Goal: Information Seeking & Learning: Learn about a topic

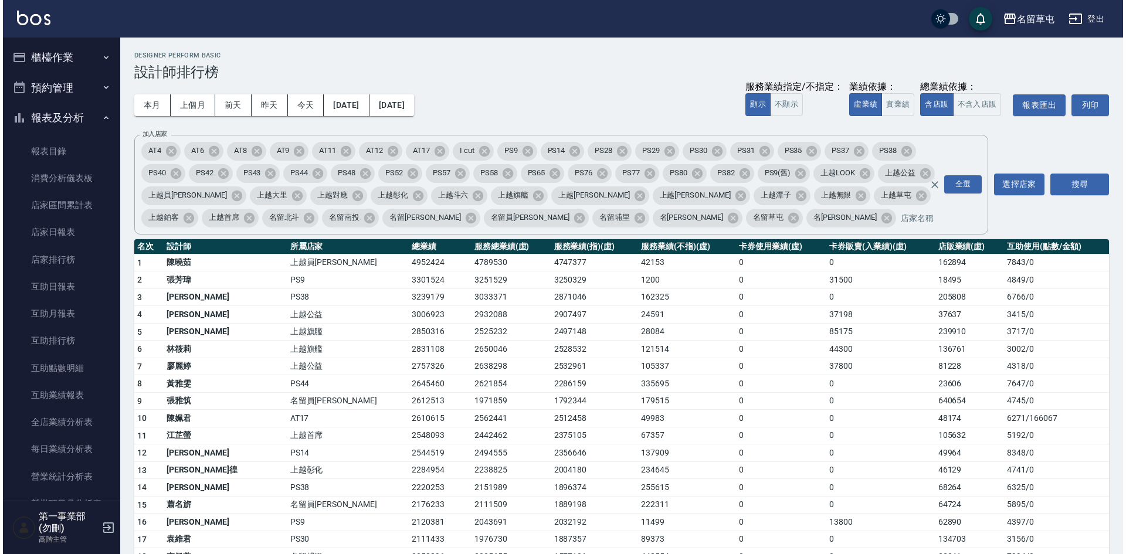
scroll to position [352, 0]
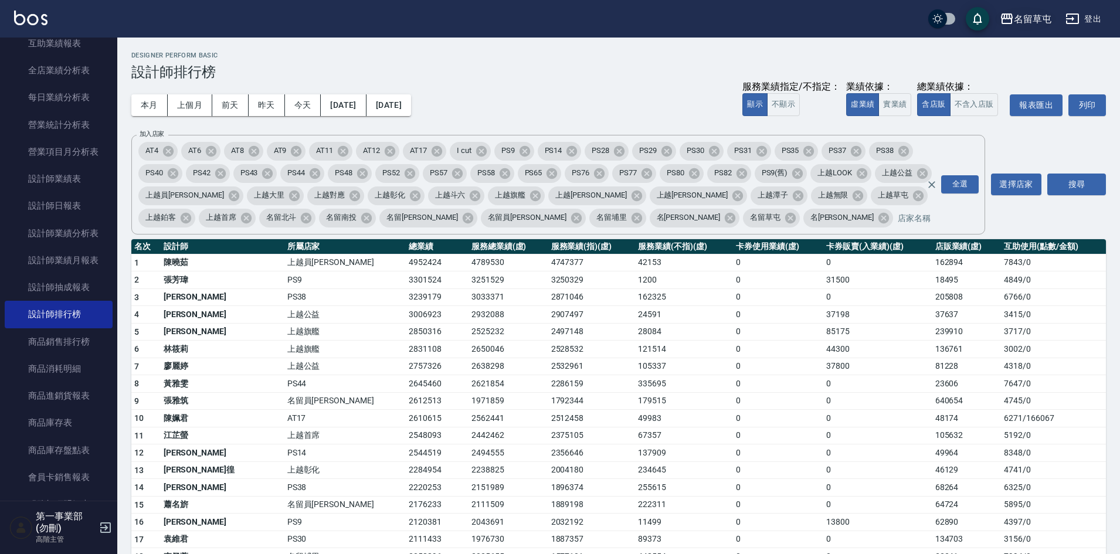
click at [1030, 21] on div "名留草屯" at bounding box center [1033, 19] width 38 height 15
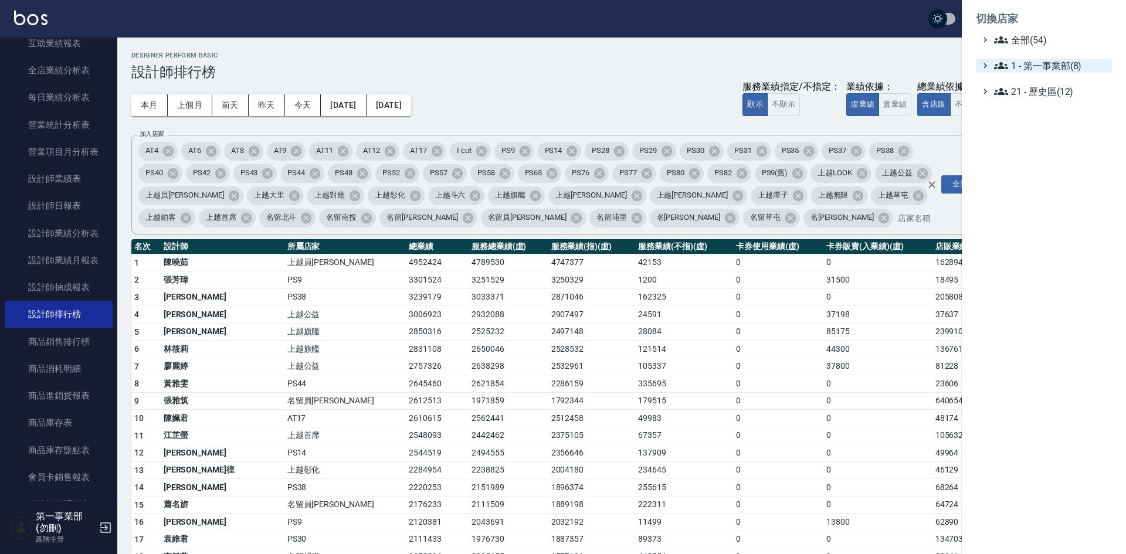
click at [1037, 63] on span "1 - 第一事業部(8)" at bounding box center [1050, 66] width 113 height 14
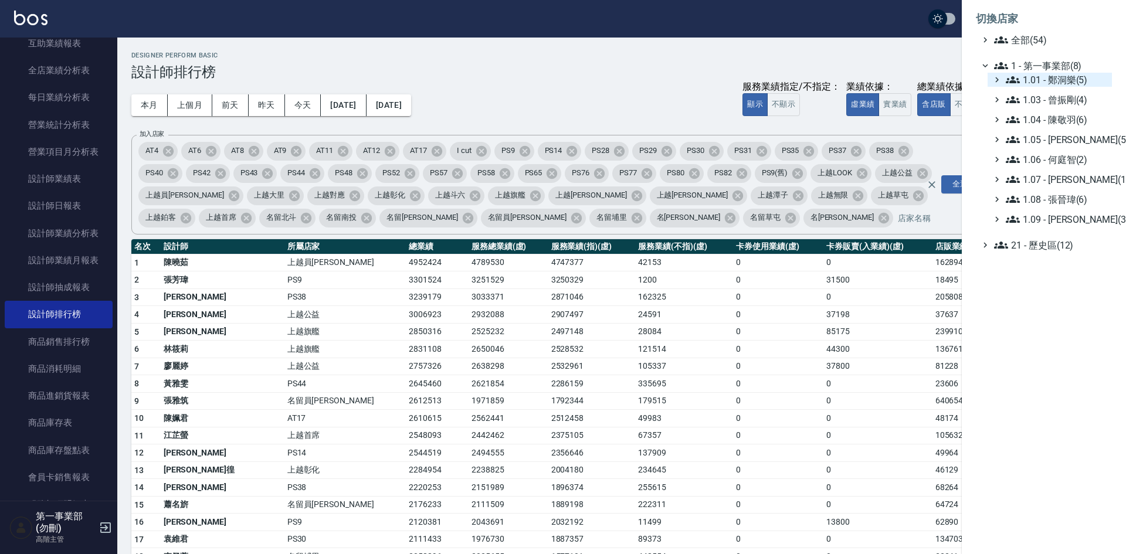
click at [1047, 78] on span "1.01 - 鄭洞樂(5)" at bounding box center [1056, 80] width 101 height 14
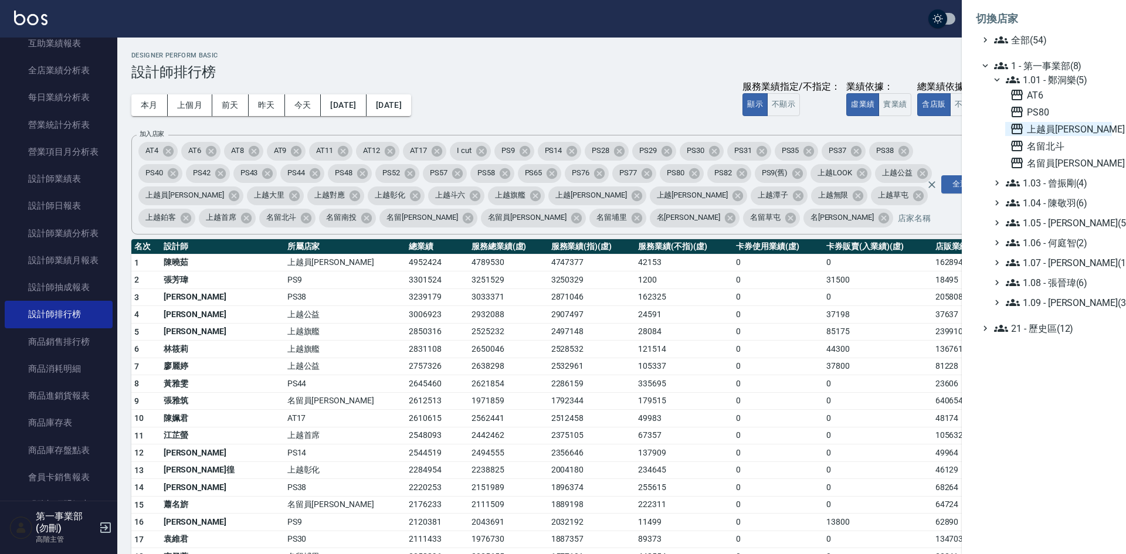
click at [1044, 129] on span "上越員[PERSON_NAME]" at bounding box center [1058, 129] width 97 height 14
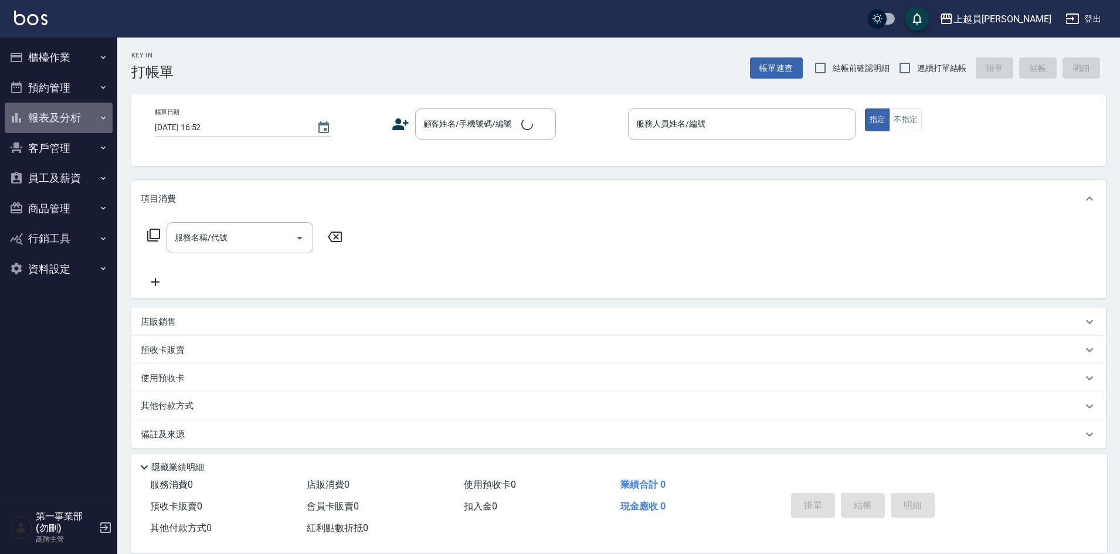
click at [51, 121] on button "報表及分析" at bounding box center [59, 118] width 108 height 30
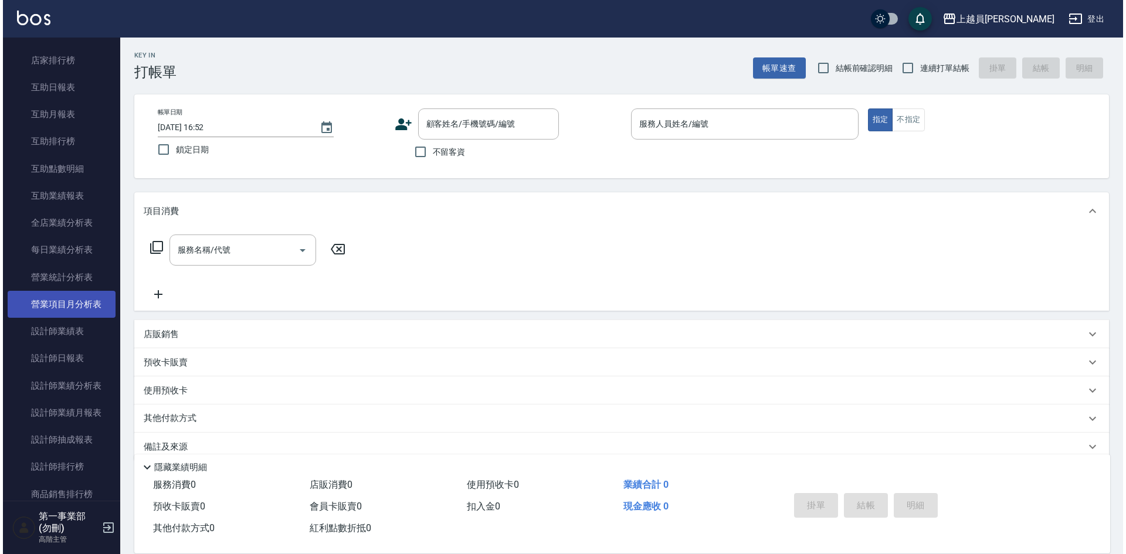
scroll to position [235, 0]
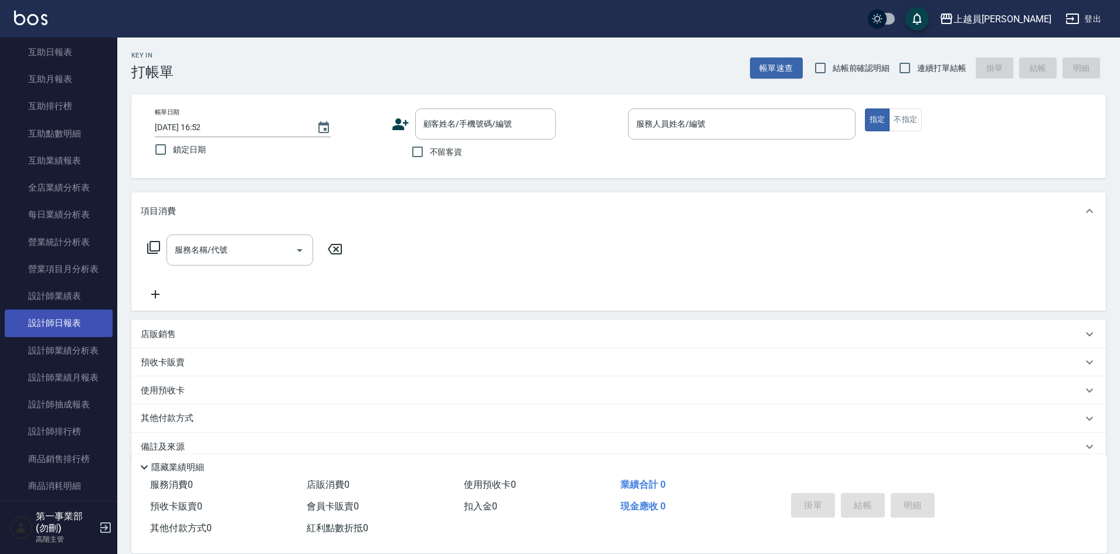
click at [50, 315] on link "設計師日報表" at bounding box center [59, 323] width 108 height 27
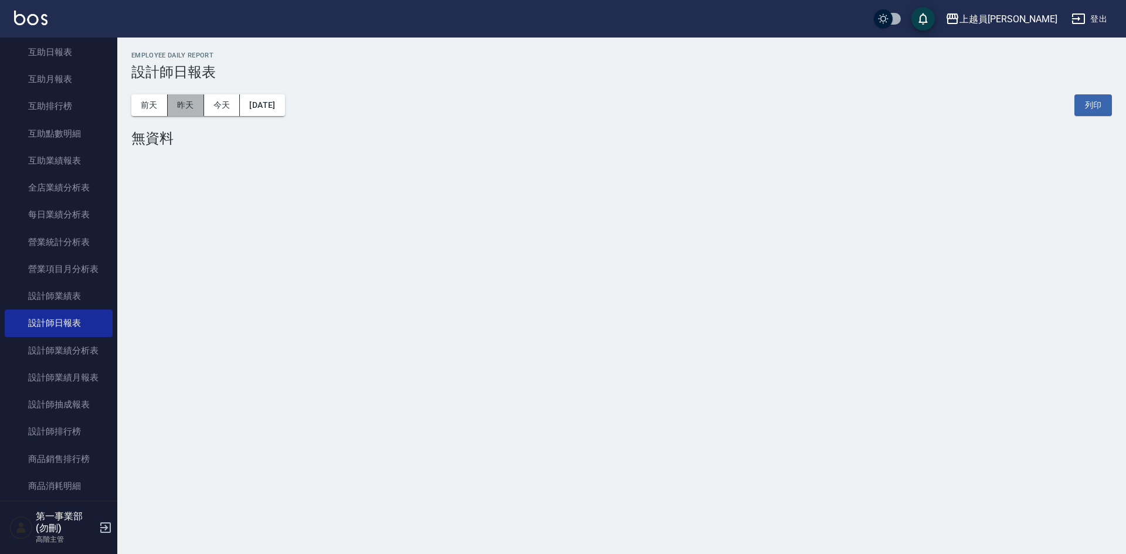
click at [186, 112] on button "昨天" at bounding box center [186, 105] width 36 height 22
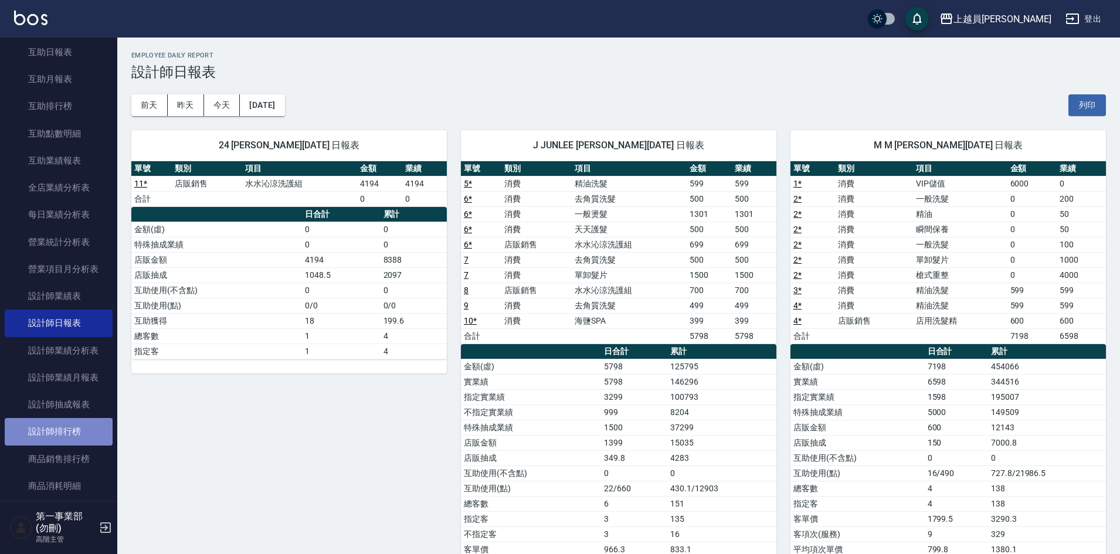
click at [76, 432] on link "設計師排行榜" at bounding box center [59, 431] width 108 height 27
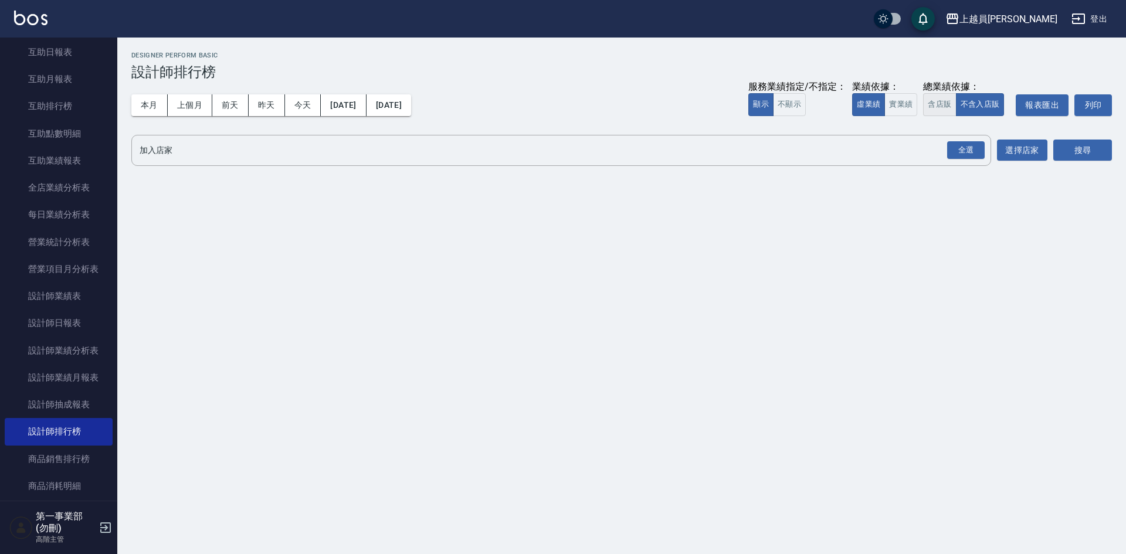
click at [935, 104] on button "含店販" at bounding box center [939, 104] width 33 height 23
click at [974, 150] on div "全選" at bounding box center [966, 150] width 38 height 18
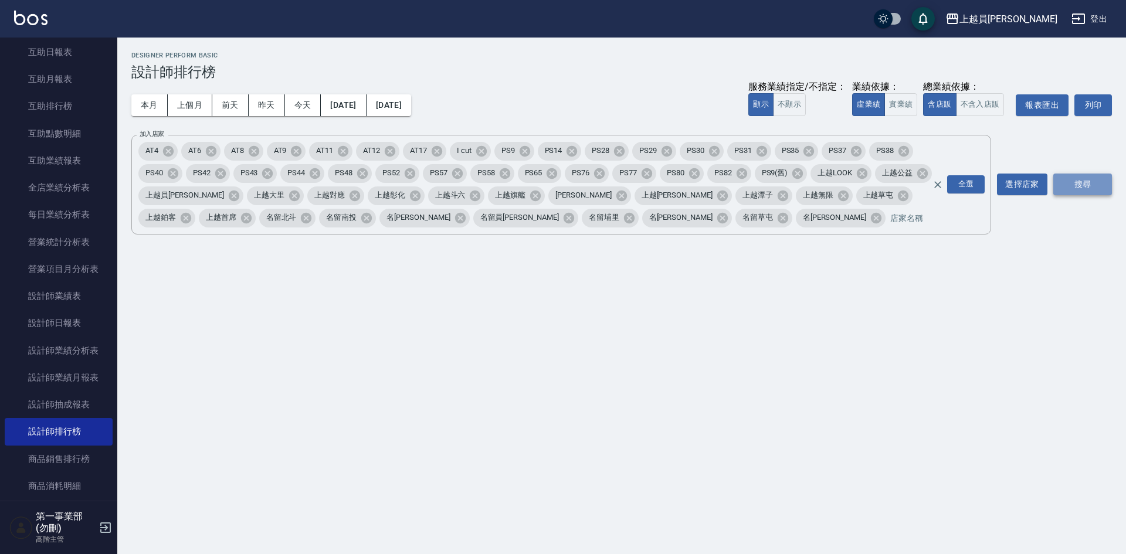
click at [1068, 185] on button "搜尋" at bounding box center [1082, 185] width 59 height 22
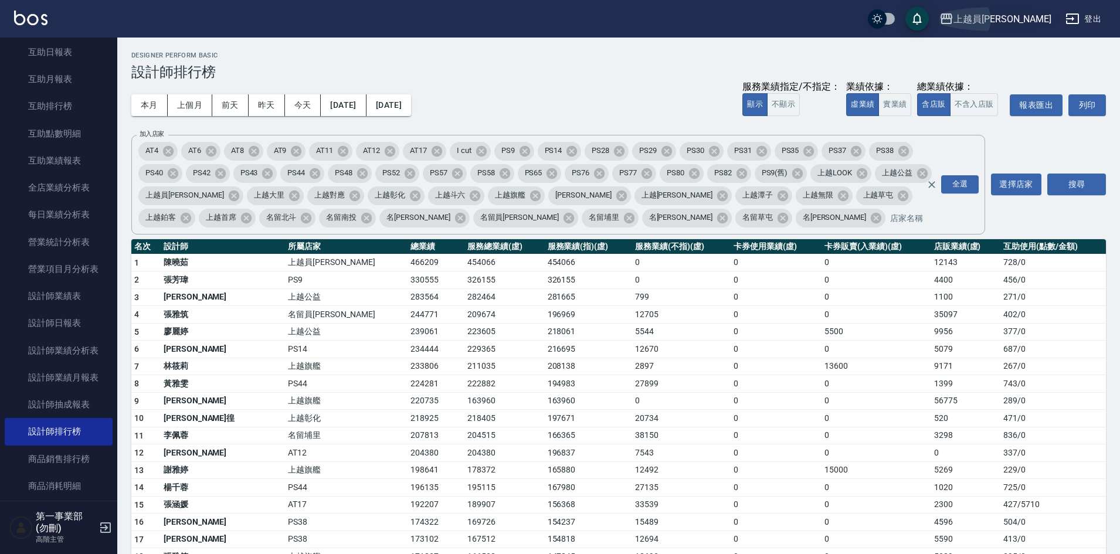
click at [1023, 22] on div "上越員[PERSON_NAME]" at bounding box center [1002, 19] width 98 height 15
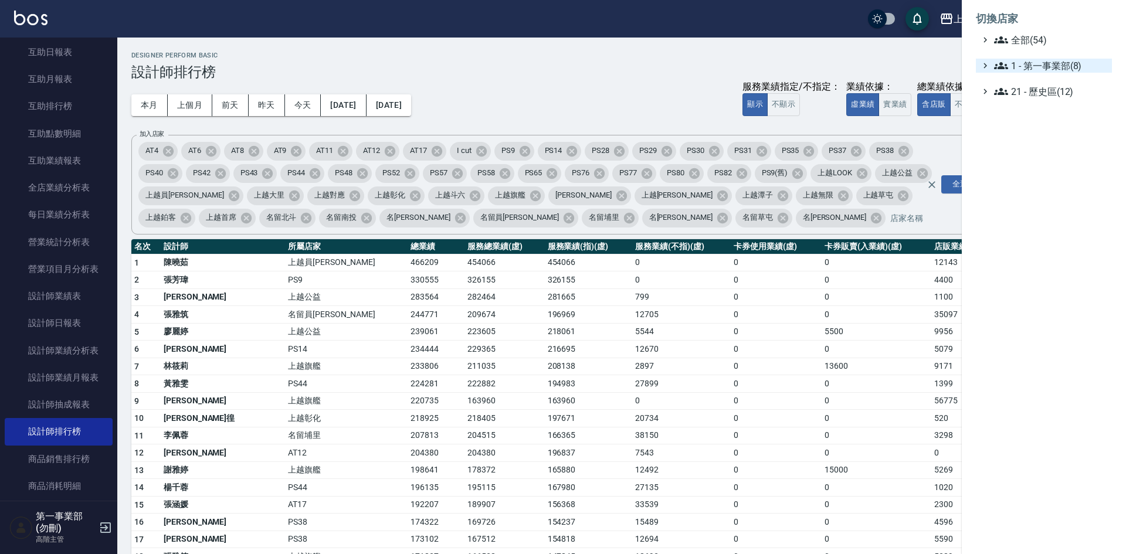
click at [1045, 63] on span "1 - 第一事業部(8)" at bounding box center [1050, 66] width 113 height 14
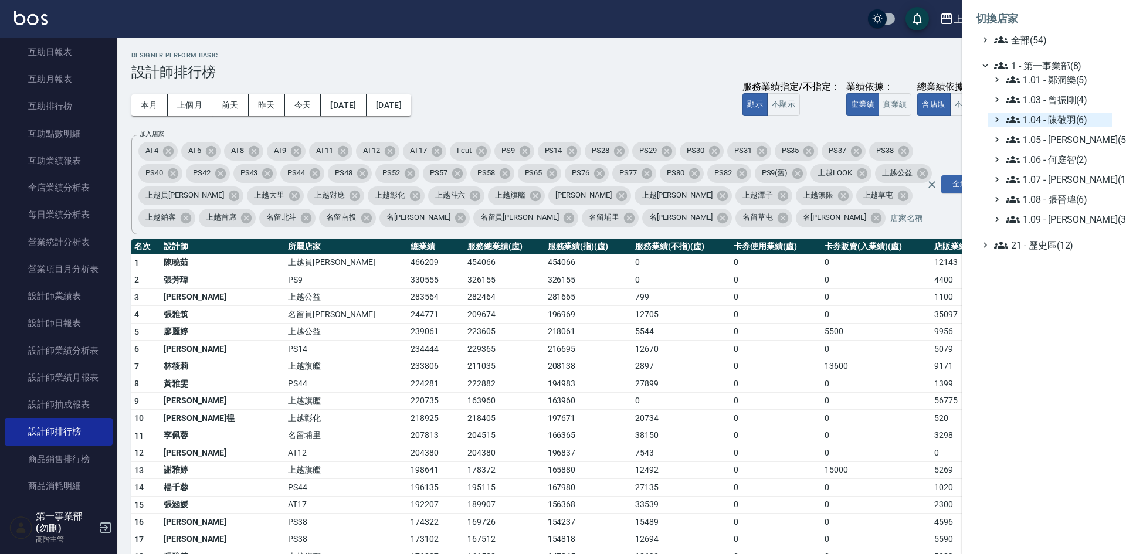
click at [1070, 123] on span "1.04 - 陳敬羽(6)" at bounding box center [1056, 120] width 101 height 14
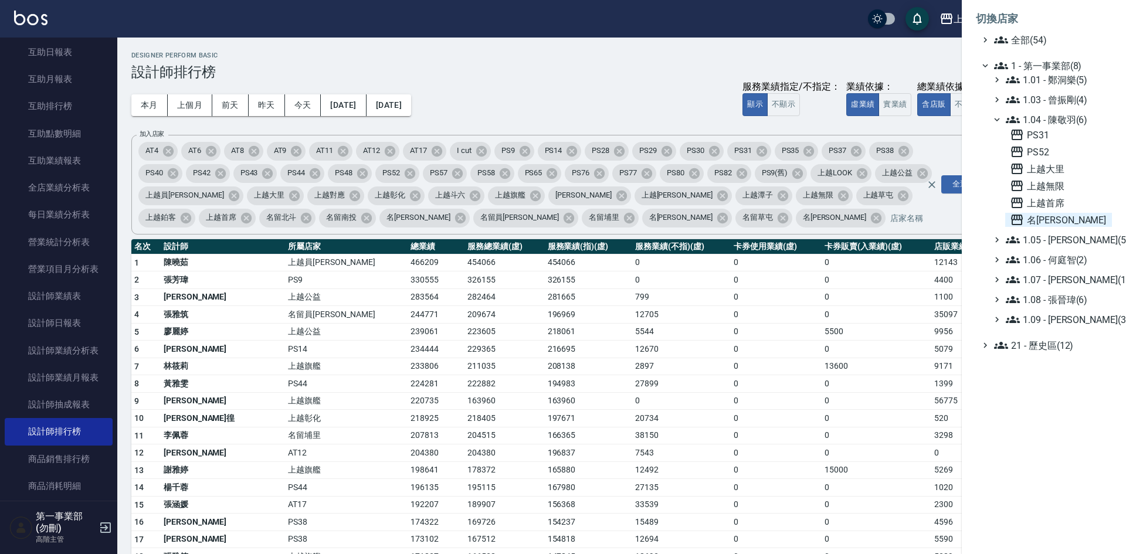
click at [1049, 219] on span "名[PERSON_NAME]" at bounding box center [1058, 220] width 97 height 14
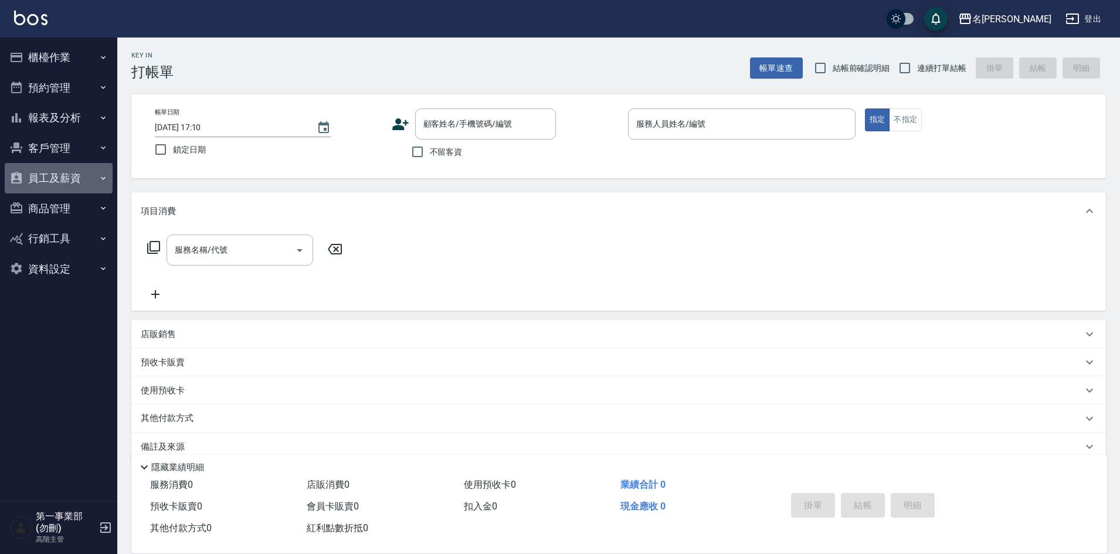
click at [56, 175] on button "員工及薪資" at bounding box center [59, 178] width 108 height 30
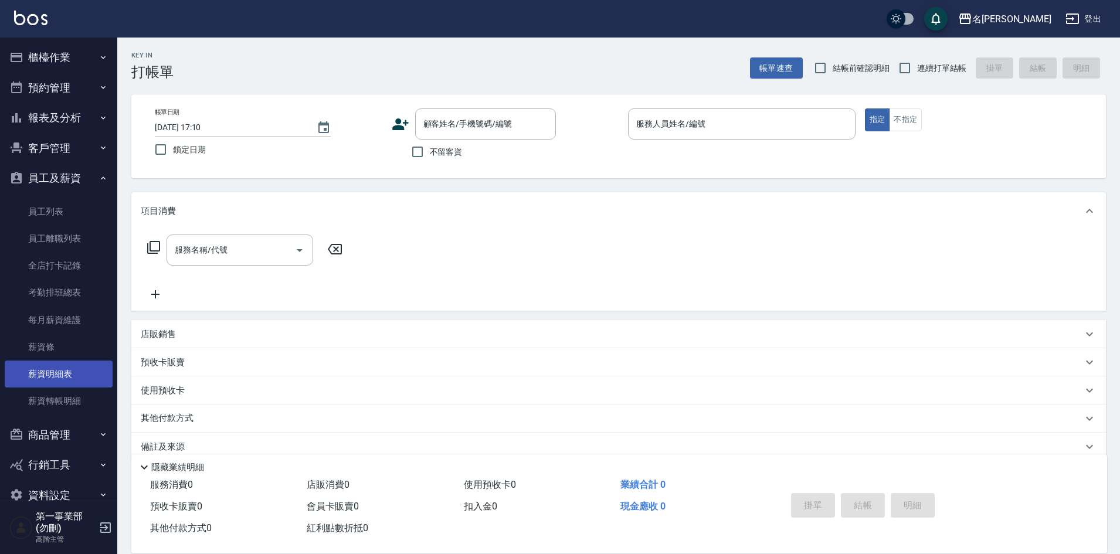
click at [59, 366] on link "薪資明細表" at bounding box center [59, 374] width 108 height 27
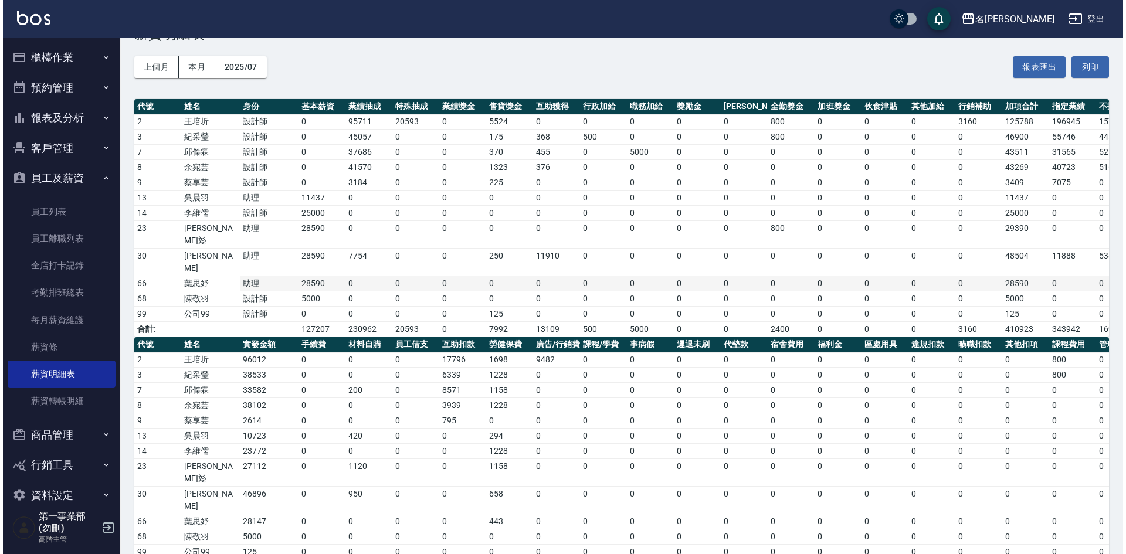
scroll to position [42, 0]
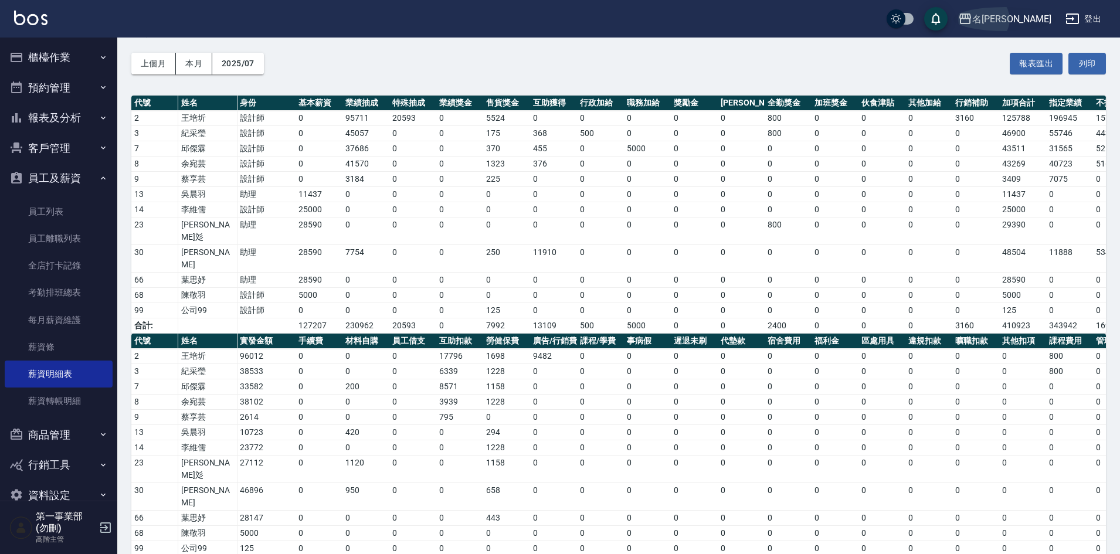
click at [1039, 22] on div "名[PERSON_NAME]" at bounding box center [1011, 19] width 79 height 15
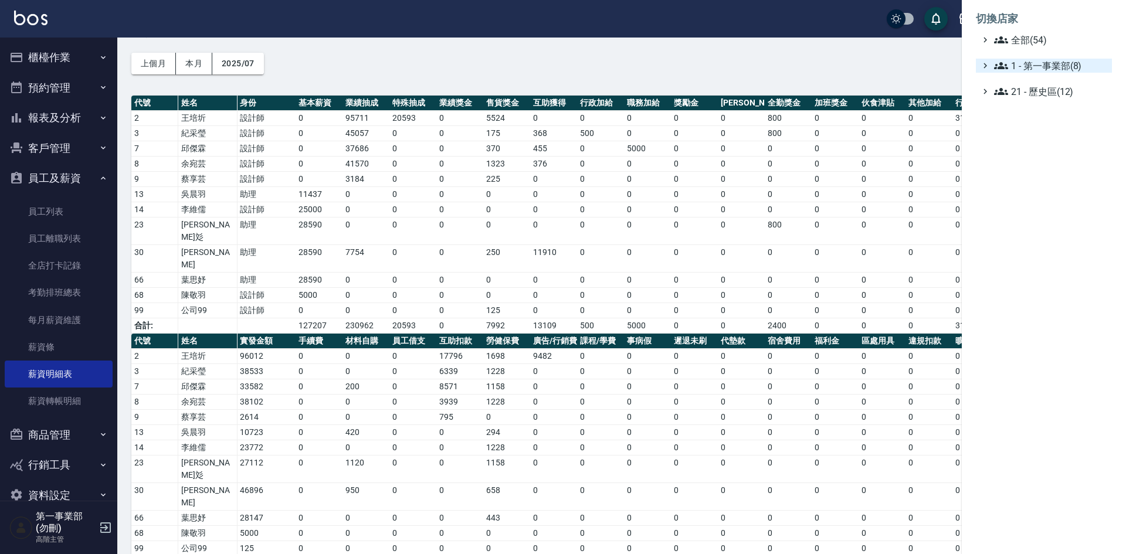
click at [1045, 61] on span "1 - 第一事業部(8)" at bounding box center [1050, 66] width 113 height 14
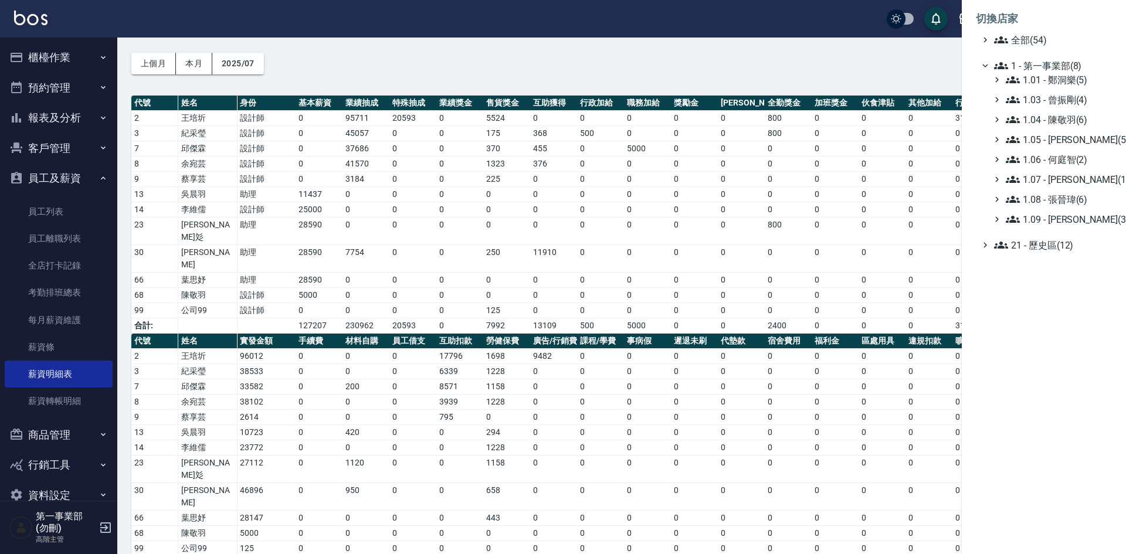
click at [235, 67] on div at bounding box center [563, 277] width 1126 height 554
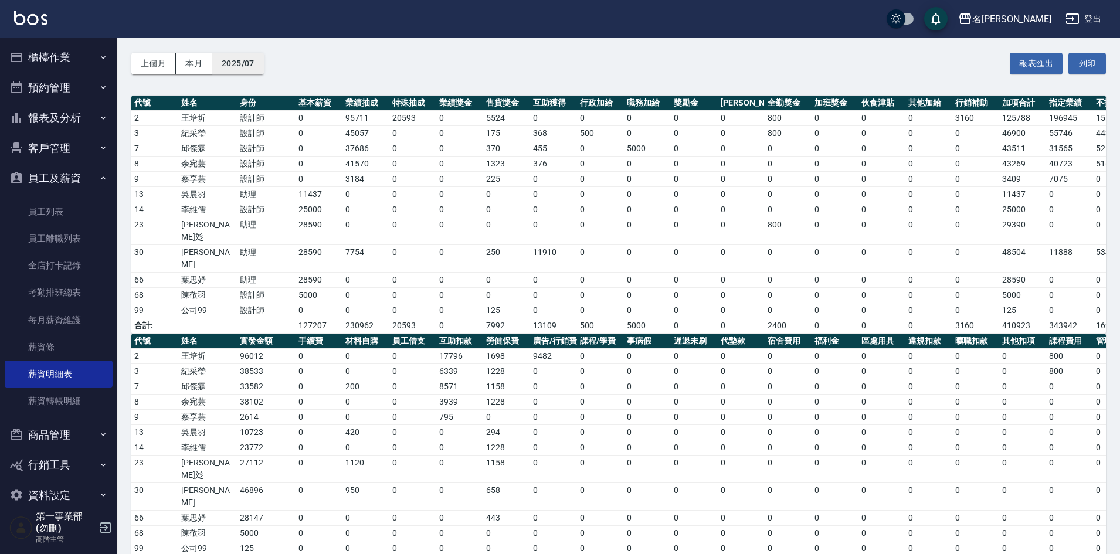
click at [248, 59] on button "2025/07" at bounding box center [238, 64] width 52 height 22
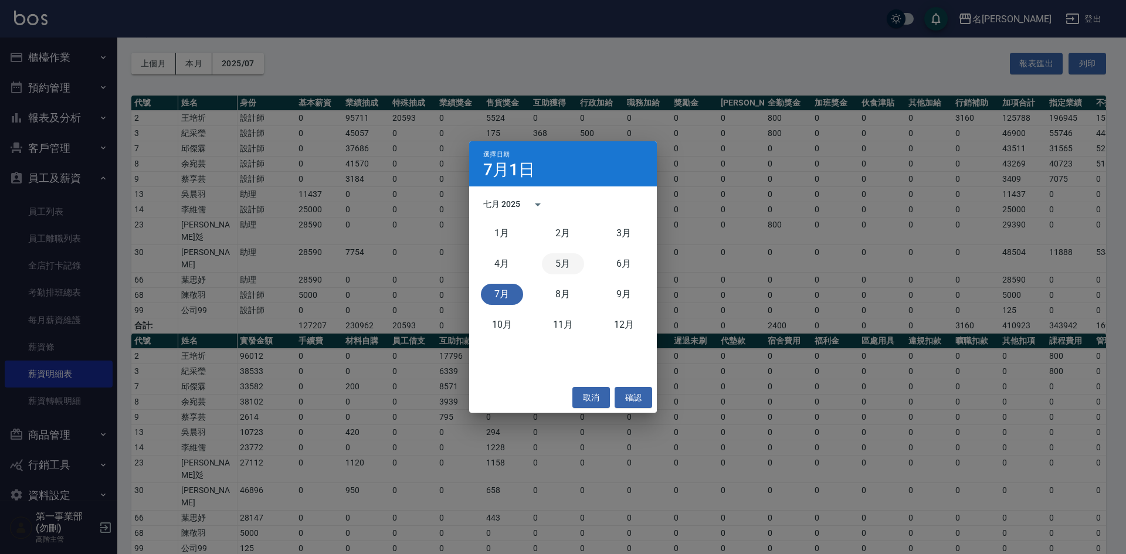
click at [555, 264] on button "5月" at bounding box center [563, 263] width 42 height 21
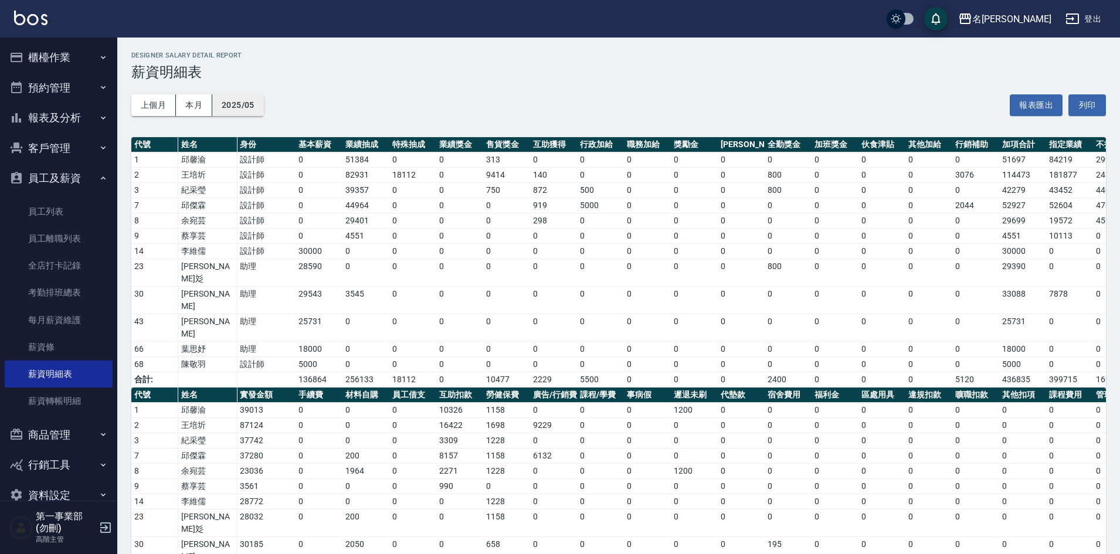
click at [232, 110] on button "2025/05" at bounding box center [238, 105] width 52 height 22
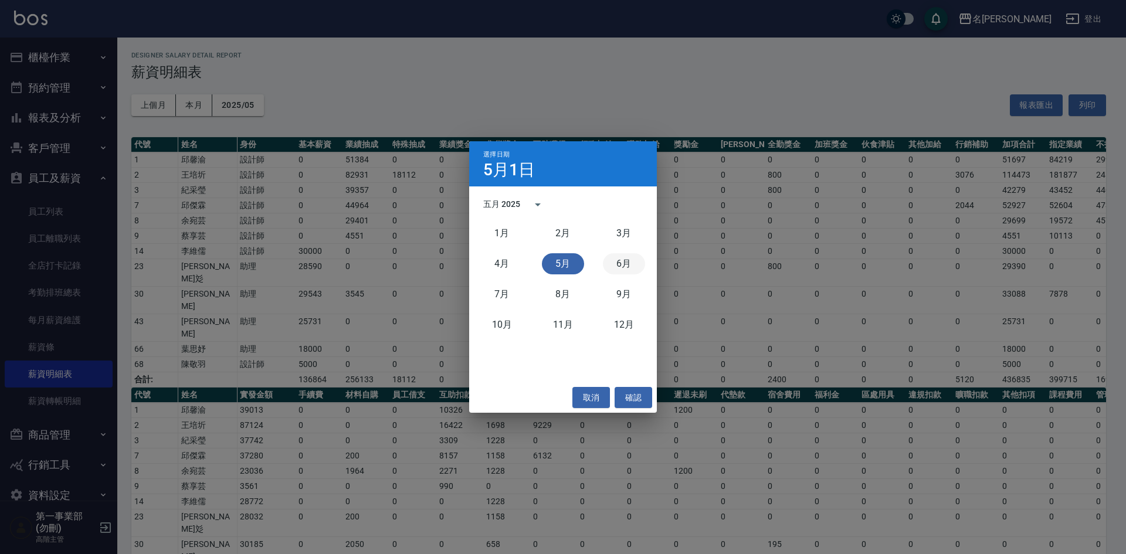
click at [616, 265] on button "6月" at bounding box center [624, 263] width 42 height 21
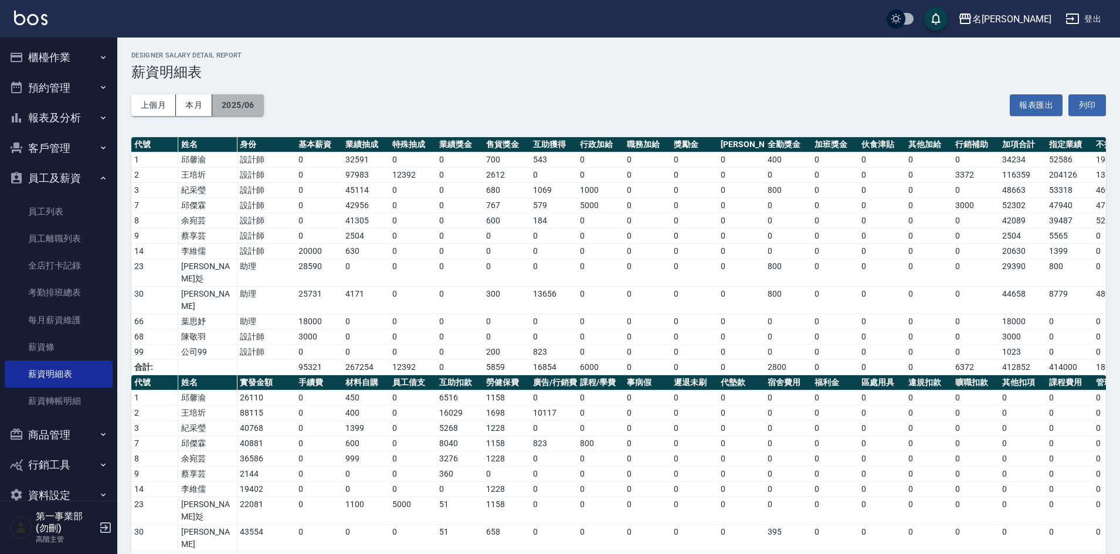
click at [234, 101] on button "2025/06" at bounding box center [238, 105] width 52 height 22
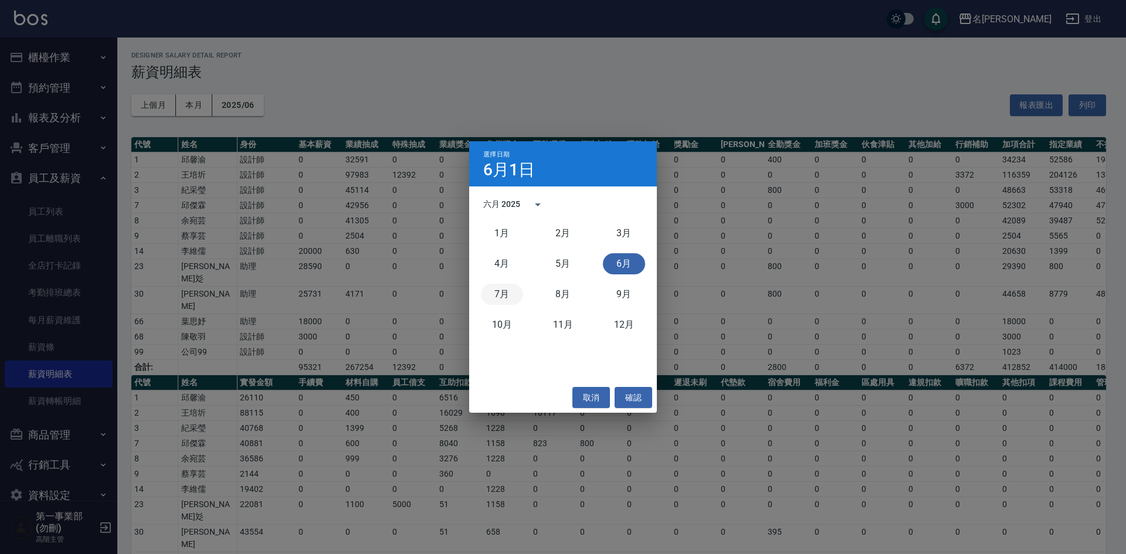
click at [504, 294] on button "7月" at bounding box center [502, 294] width 42 height 21
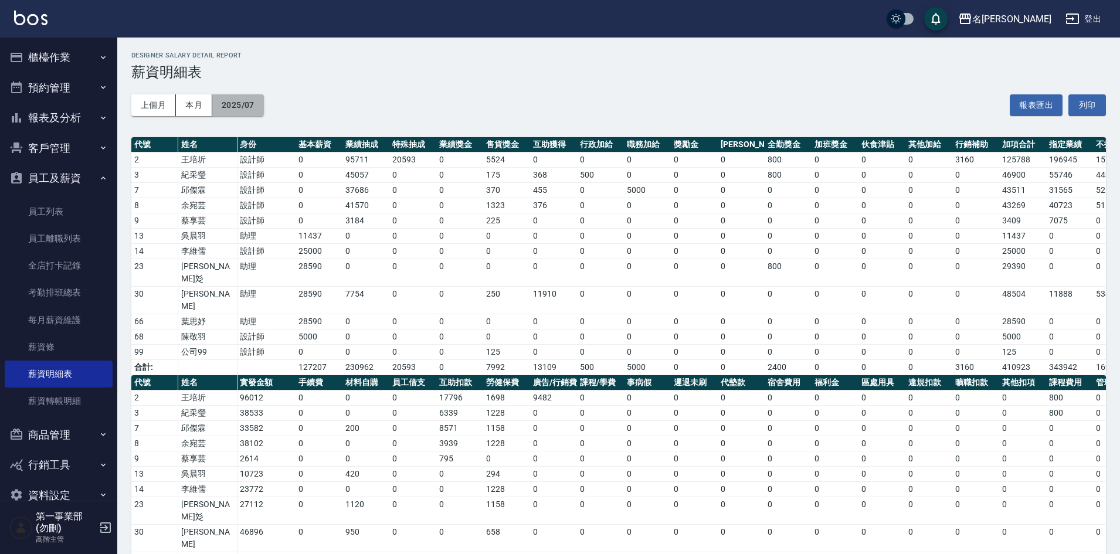
click at [242, 105] on button "2025/07" at bounding box center [238, 105] width 52 height 22
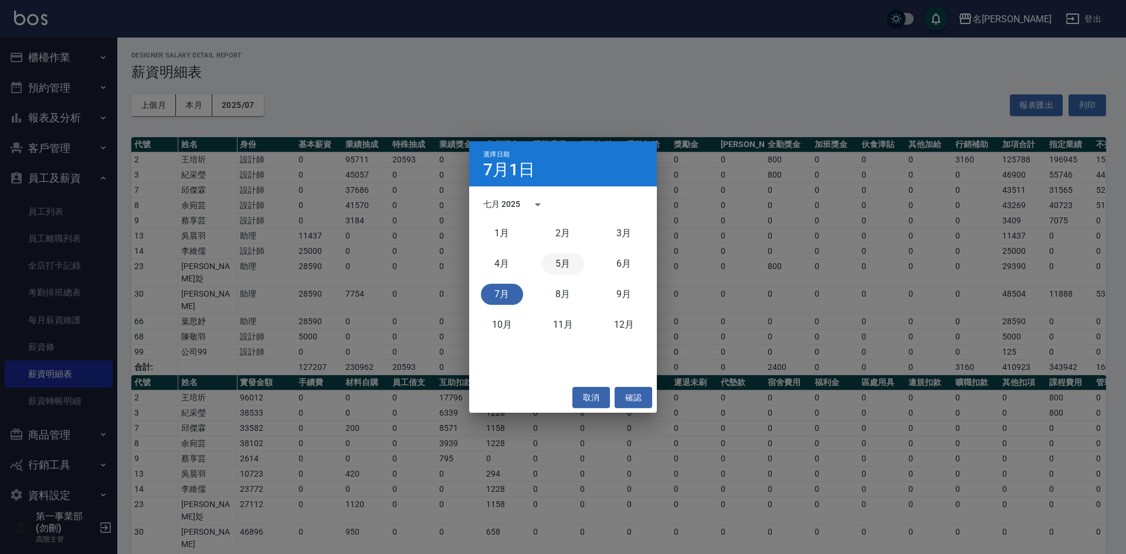
click at [565, 268] on button "5月" at bounding box center [563, 263] width 42 height 21
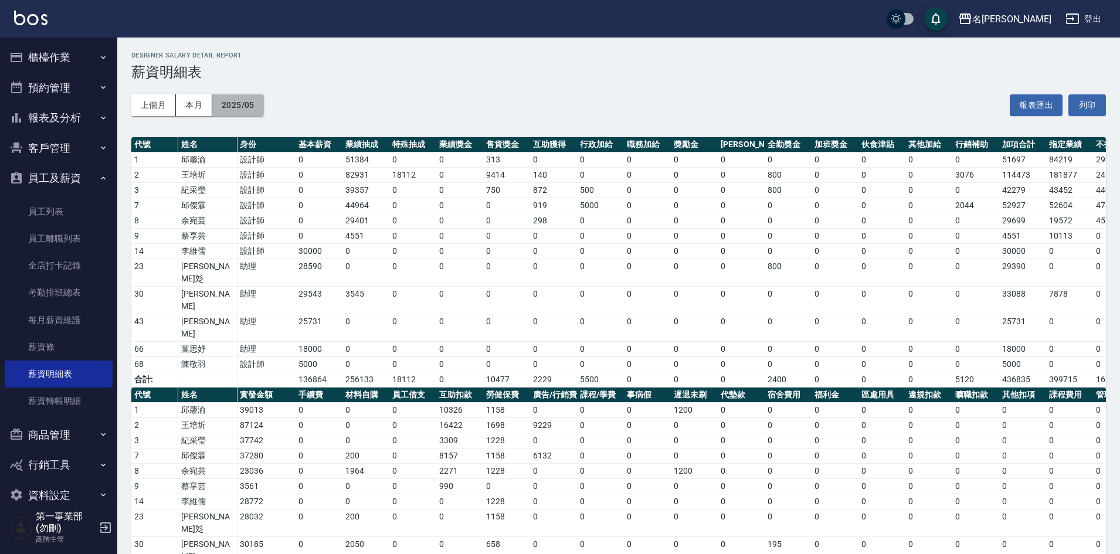
click at [231, 109] on button "2025/05" at bounding box center [238, 105] width 52 height 22
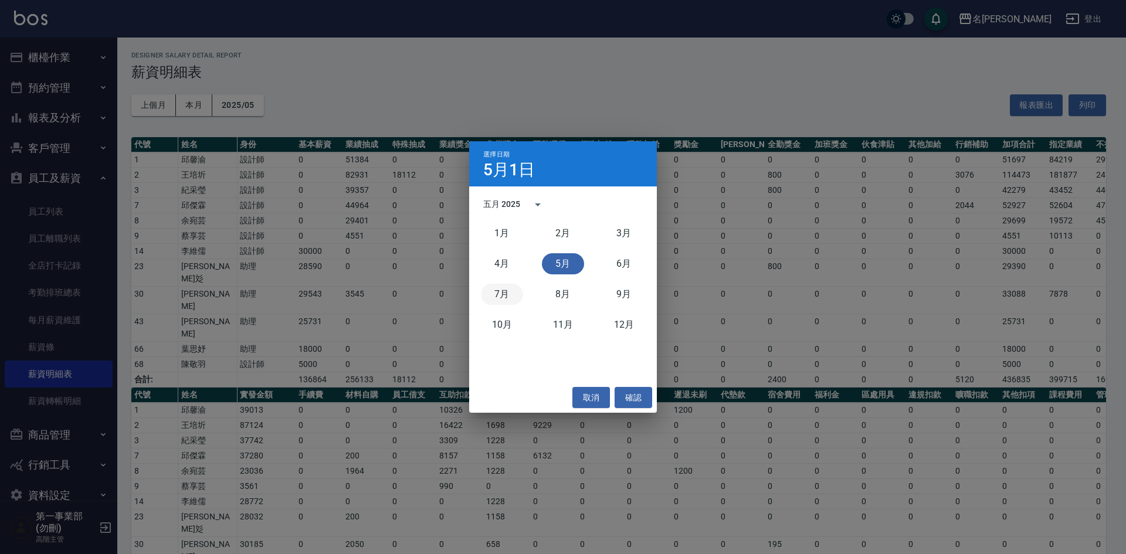
click at [493, 292] on button "7月" at bounding box center [502, 294] width 42 height 21
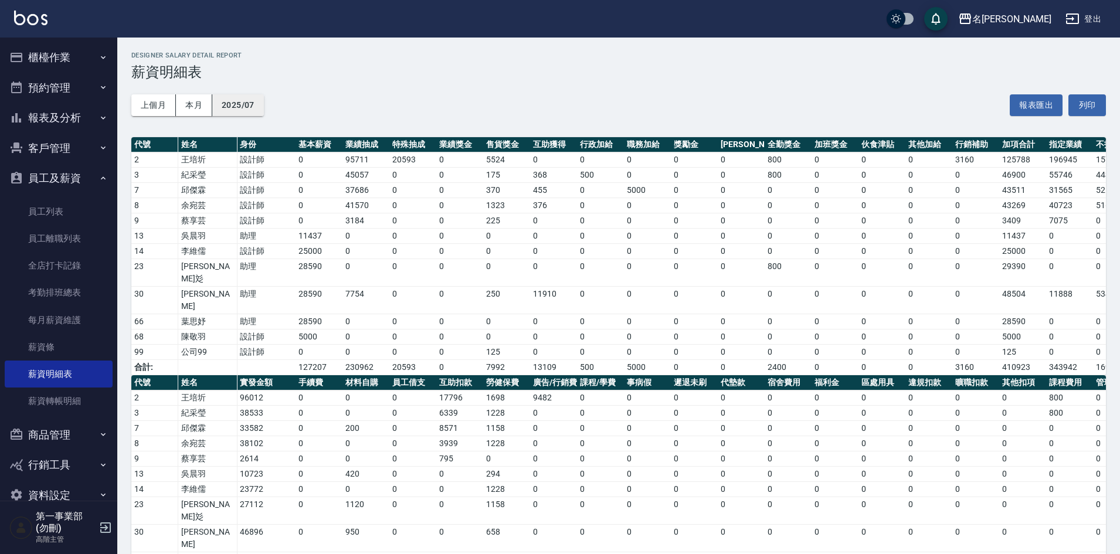
click at [259, 111] on button "2025/07" at bounding box center [238, 105] width 52 height 22
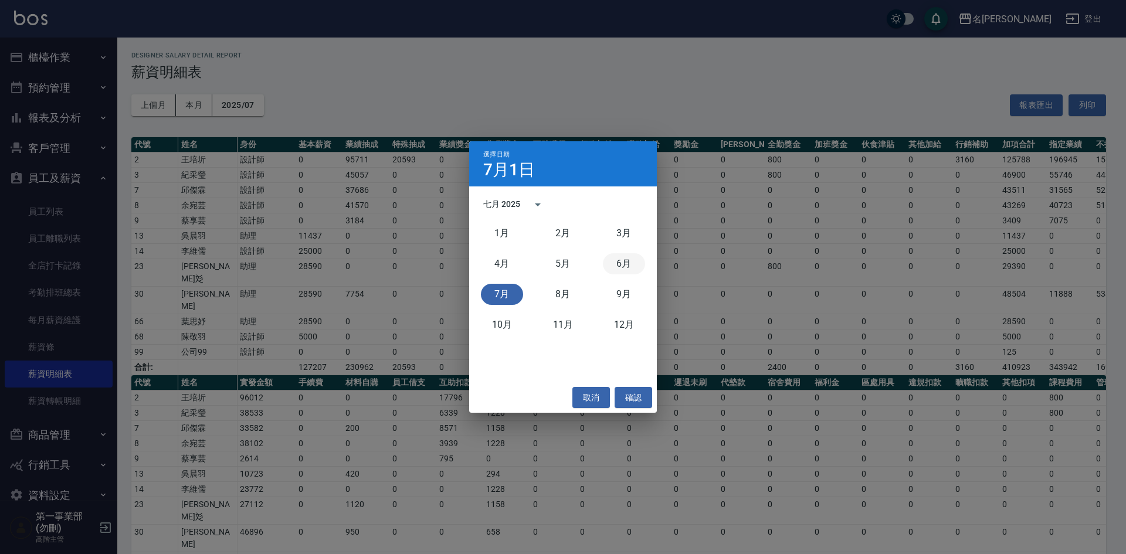
click at [620, 273] on button "6月" at bounding box center [624, 263] width 42 height 21
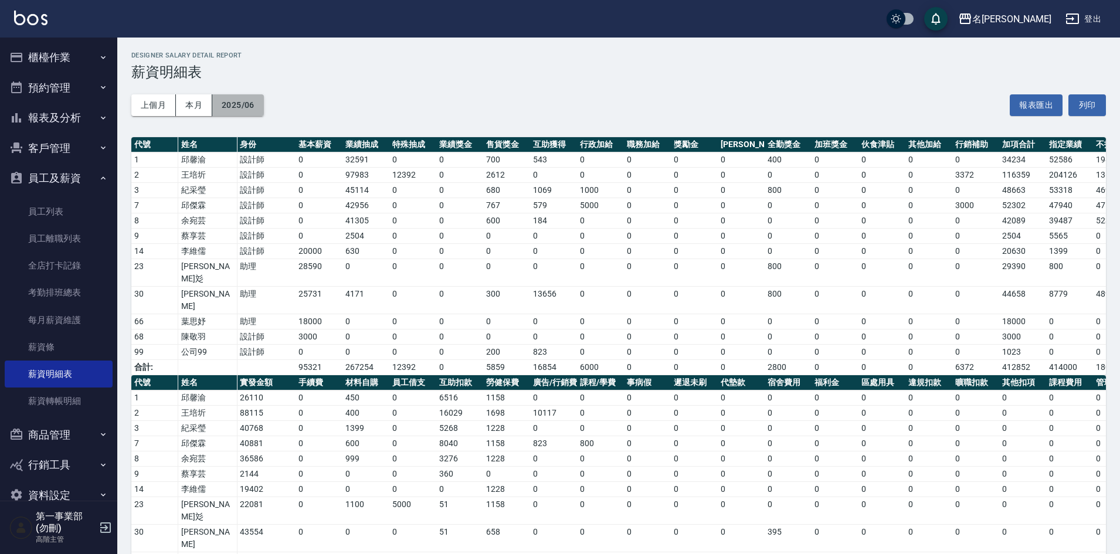
click at [246, 103] on button "2025/06" at bounding box center [238, 105] width 52 height 22
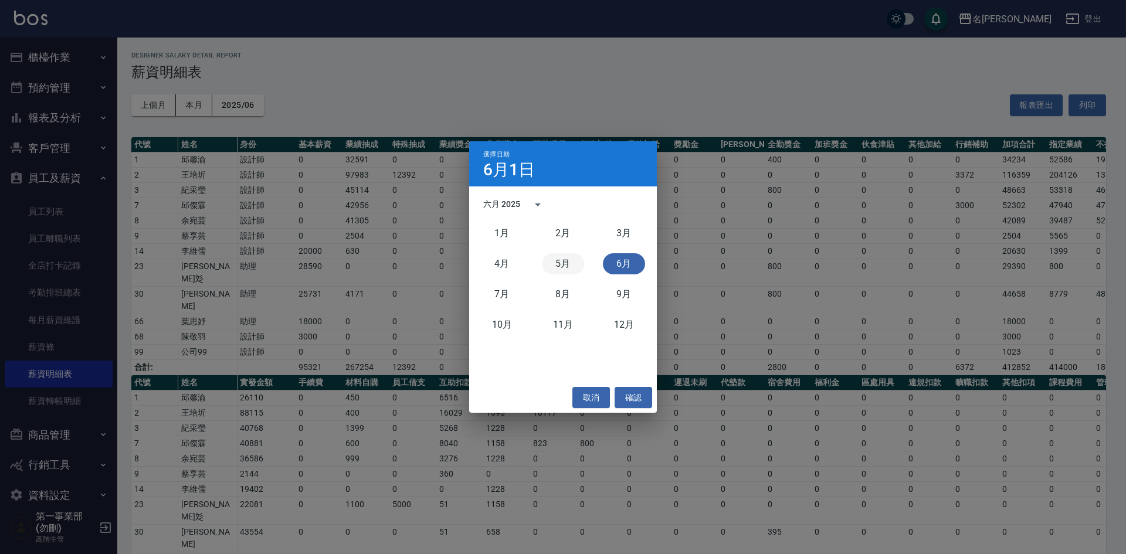
click at [569, 269] on button "5月" at bounding box center [563, 263] width 42 height 21
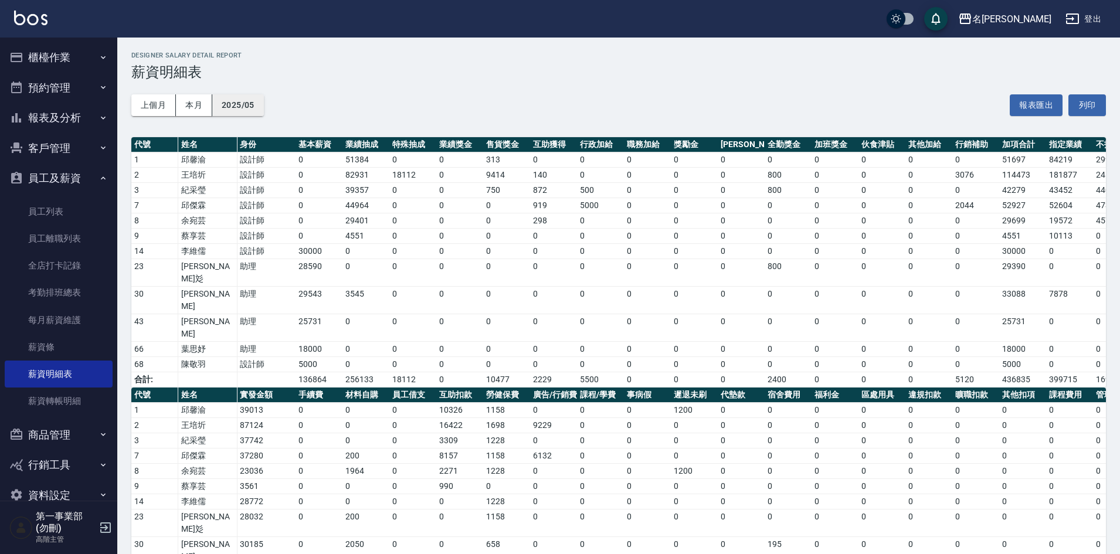
click at [252, 108] on button "2025/05" at bounding box center [238, 105] width 52 height 22
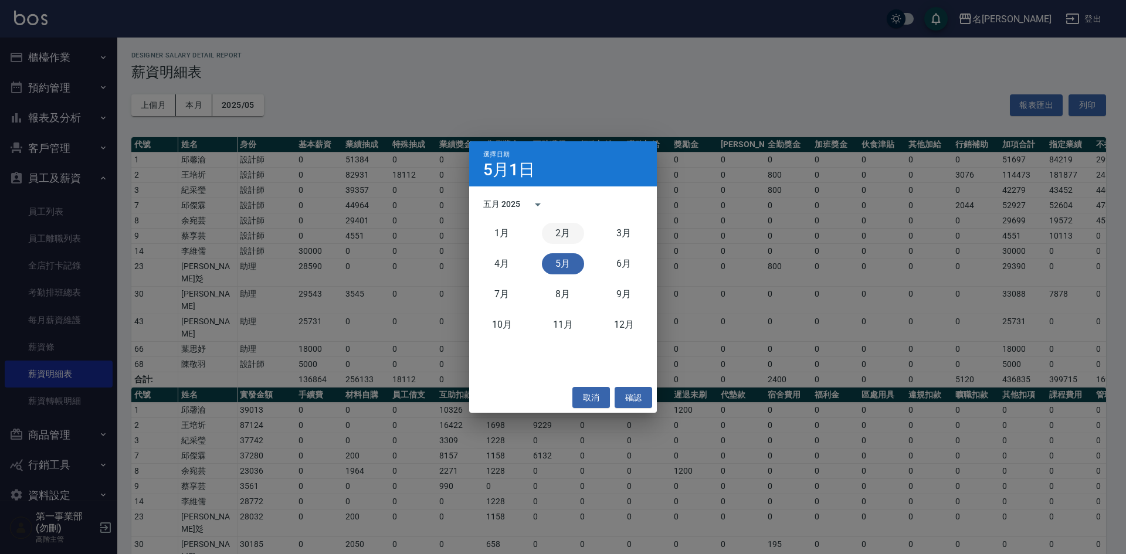
click at [559, 239] on button "2月" at bounding box center [563, 233] width 42 height 21
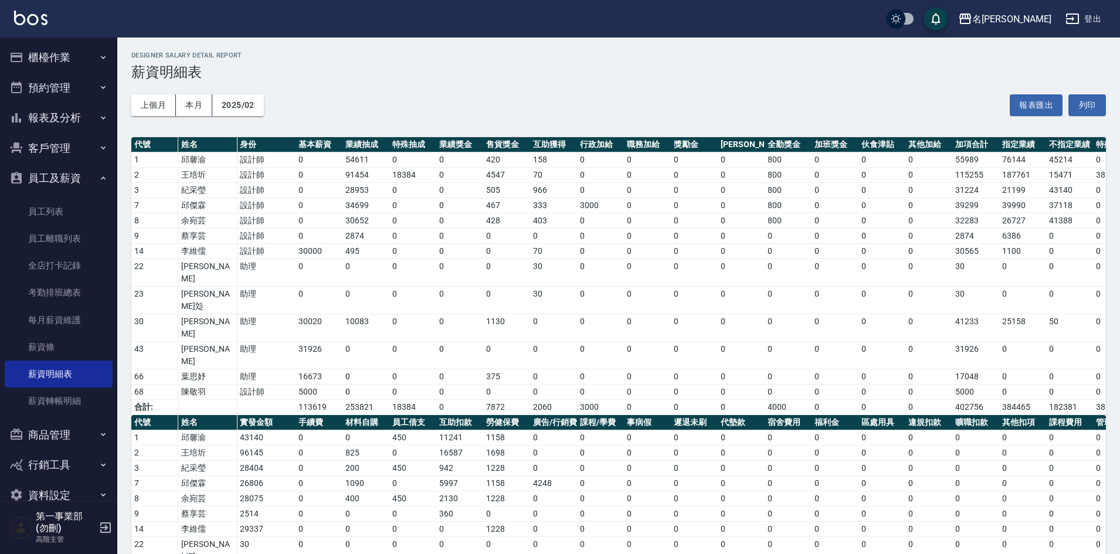
click at [488, 151] on th "售貨獎金" at bounding box center [506, 144] width 47 height 15
click at [570, 385] on td "0" at bounding box center [553, 392] width 47 height 15
click at [57, 115] on button "報表及分析" at bounding box center [59, 118] width 108 height 30
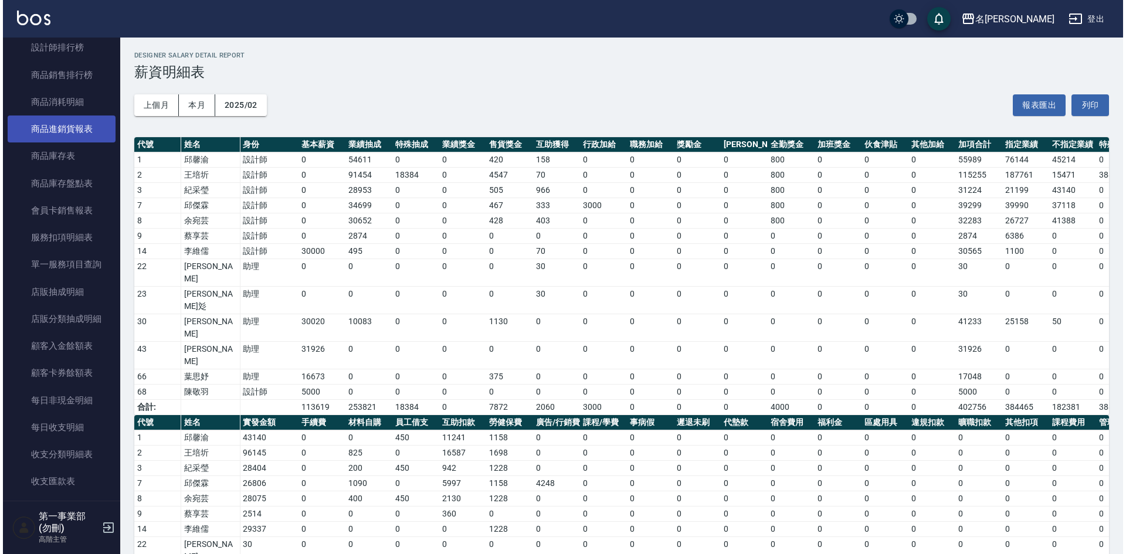
scroll to position [645, 0]
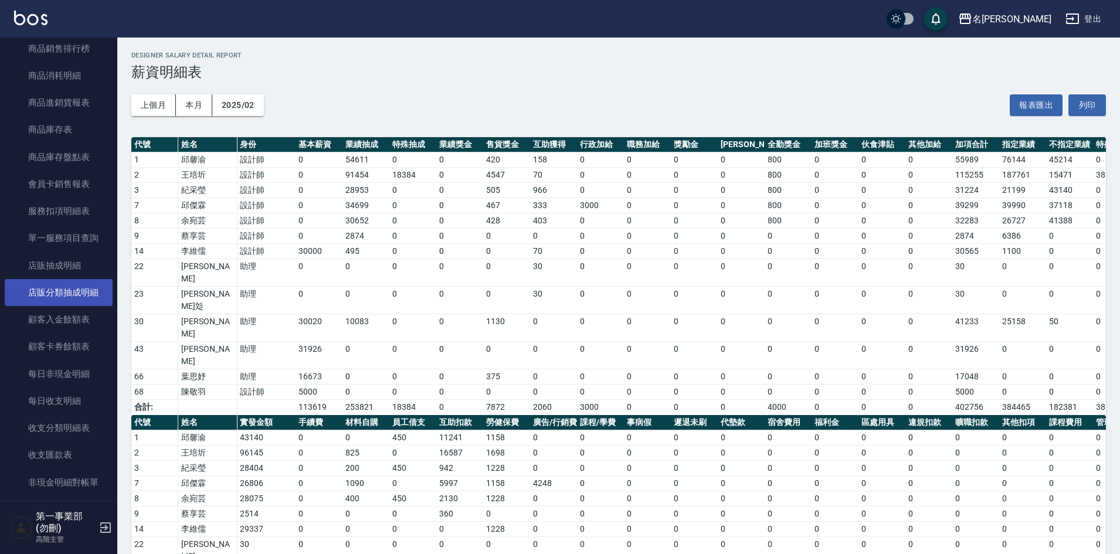
click at [53, 296] on link "店販分類抽成明細" at bounding box center [59, 292] width 108 height 27
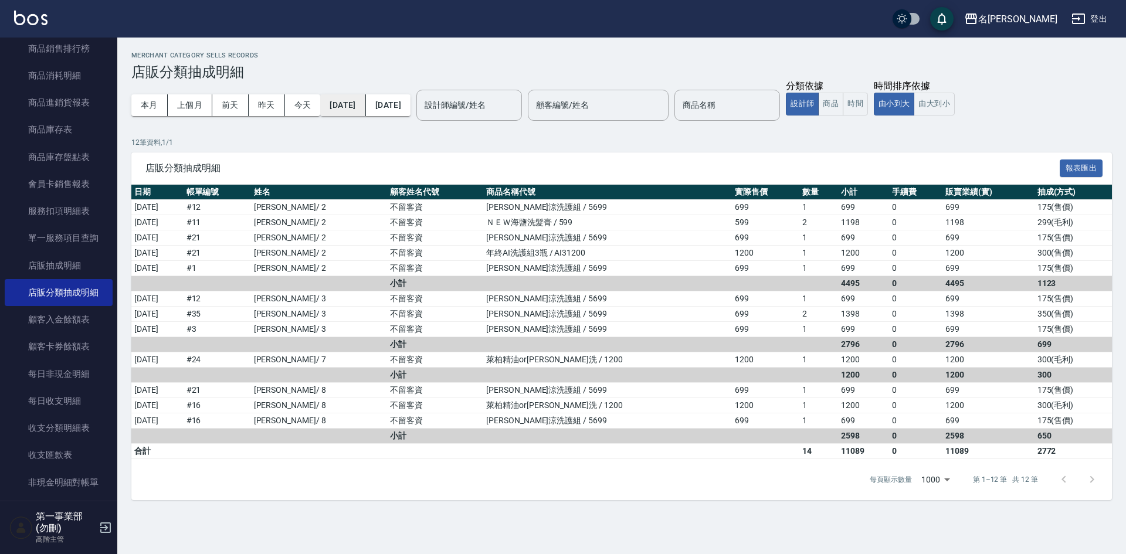
click at [363, 111] on button "[DATE]" at bounding box center [342, 105] width 45 height 22
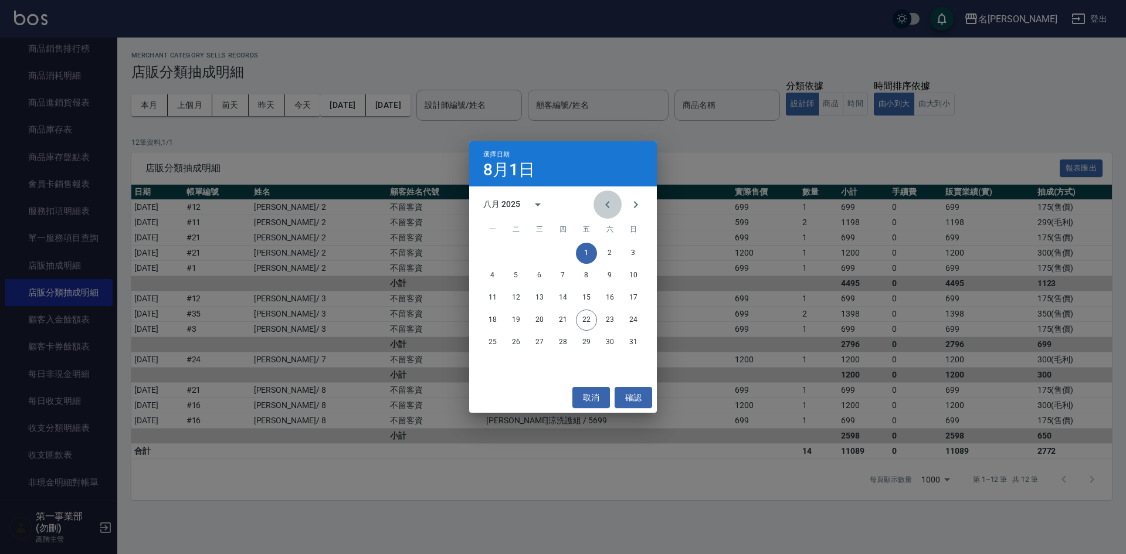
click at [613, 205] on icon "Previous month" at bounding box center [607, 205] width 14 height 14
click at [512, 291] on button "15" at bounding box center [515, 297] width 21 height 21
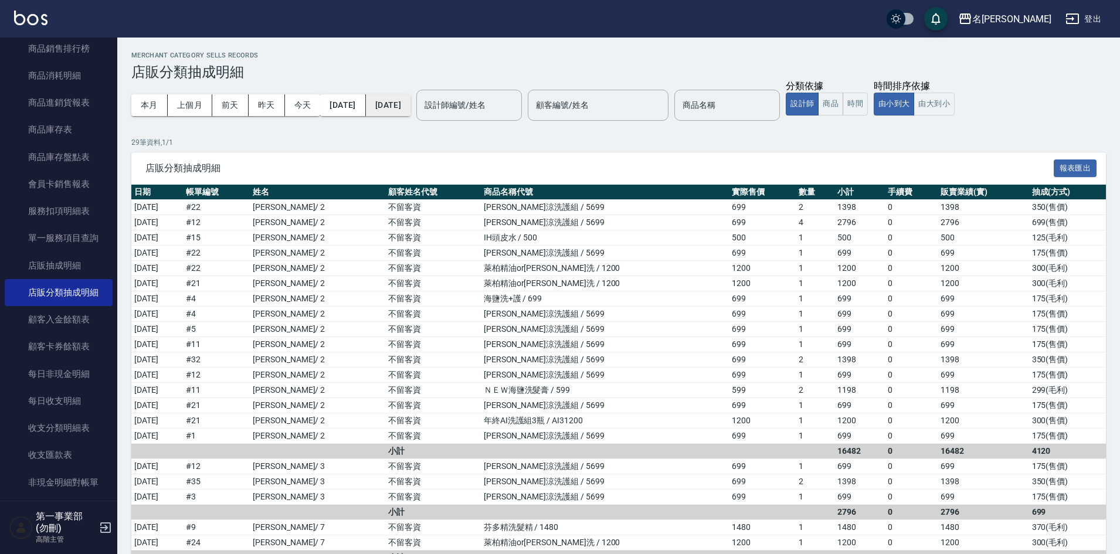
click at [410, 107] on button "[DATE]" at bounding box center [388, 105] width 45 height 22
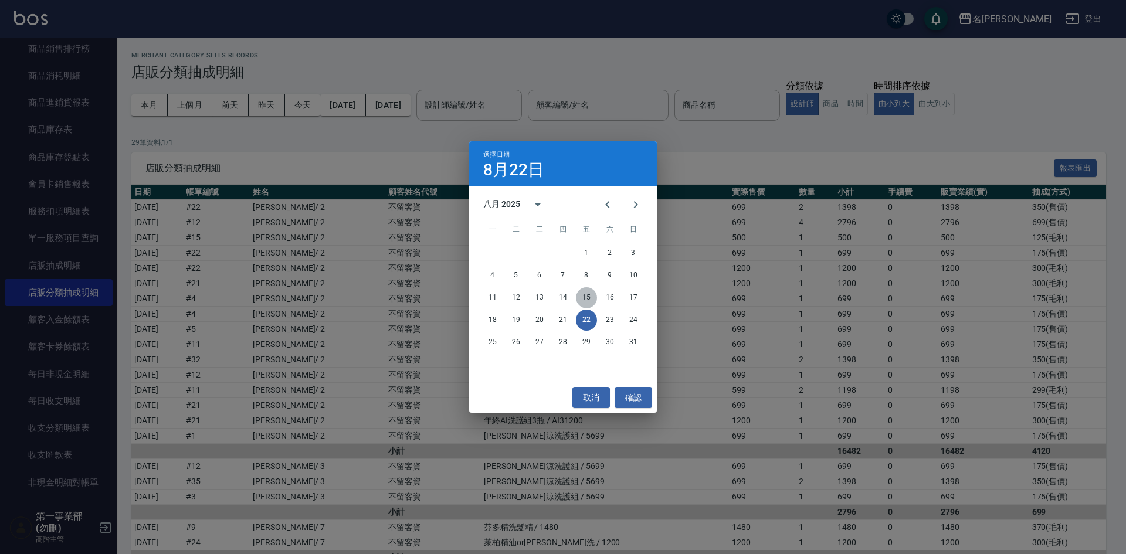
click at [589, 296] on button "15" at bounding box center [586, 297] width 21 height 21
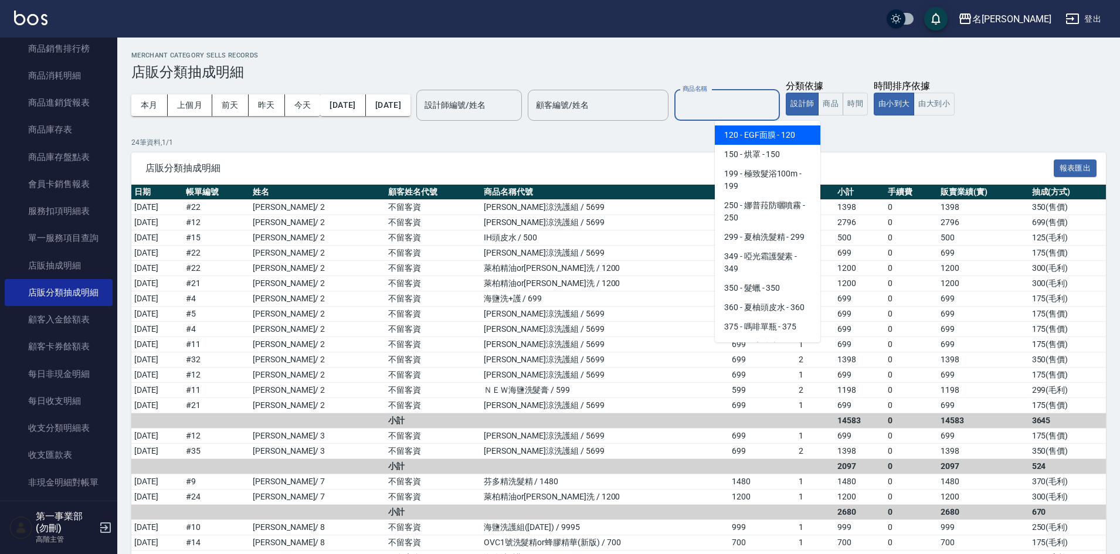
click at [745, 101] on input "商品名稱" at bounding box center [727, 105] width 95 height 21
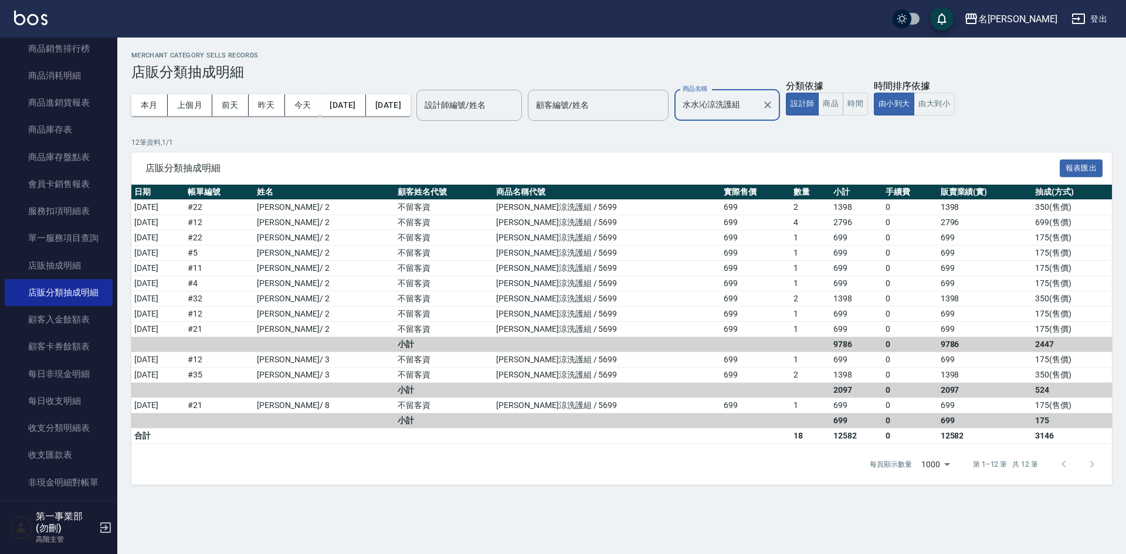
type input "水水沁涼洗護組"
click at [624, 463] on div "每頁顯示數量 1000 1000 第 1–12 筆 共 12 筆" at bounding box center [621, 464] width 980 height 41
click at [629, 50] on div "Merchant Category Sells Records 店販分類抽成明細 本月 上個月 前天 昨天 今天 2025/07/15 2025/08/15 …" at bounding box center [621, 268] width 1009 height 461
click at [276, 344] on td at bounding box center [262, 344] width 263 height 15
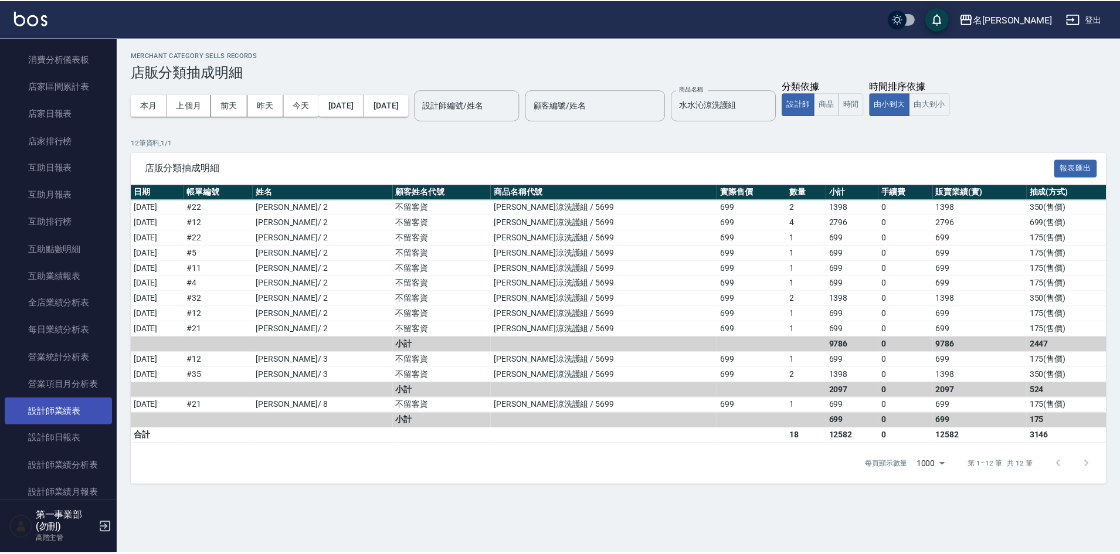
scroll to position [117, 0]
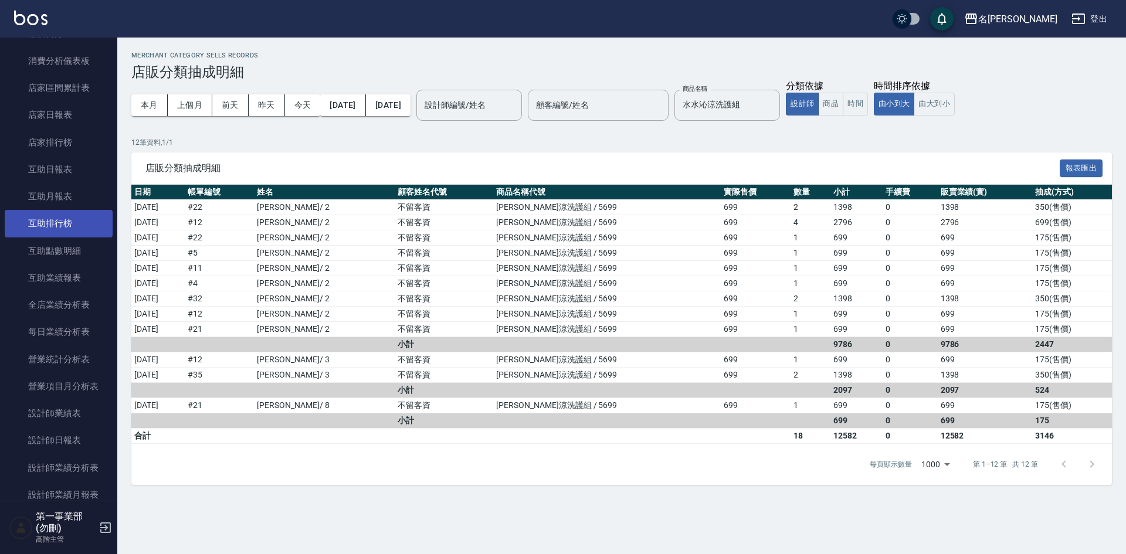
click at [70, 233] on link "互助排行榜" at bounding box center [59, 223] width 108 height 27
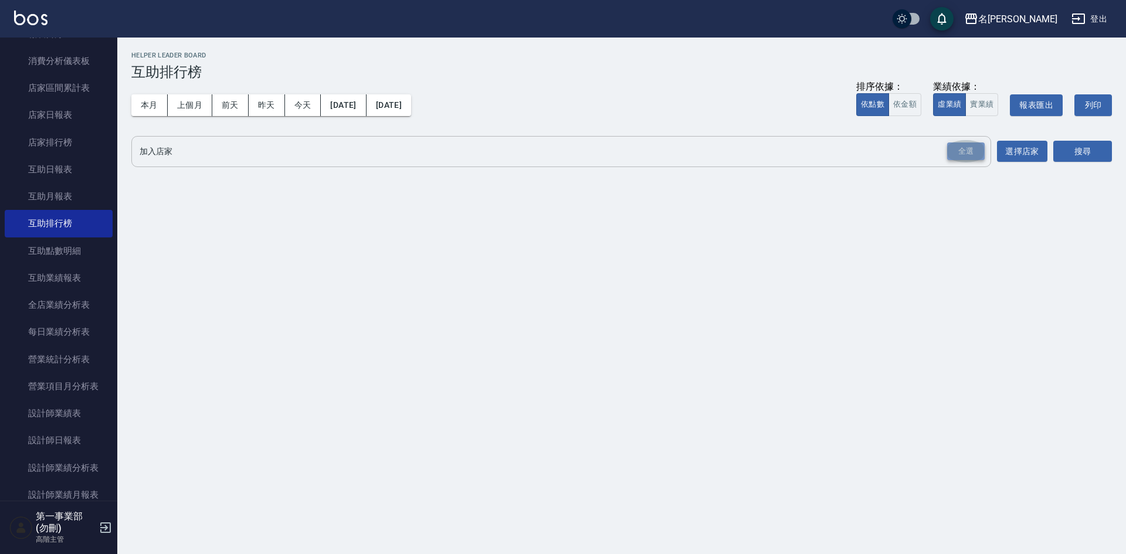
click at [959, 152] on div "全選" at bounding box center [966, 151] width 38 height 18
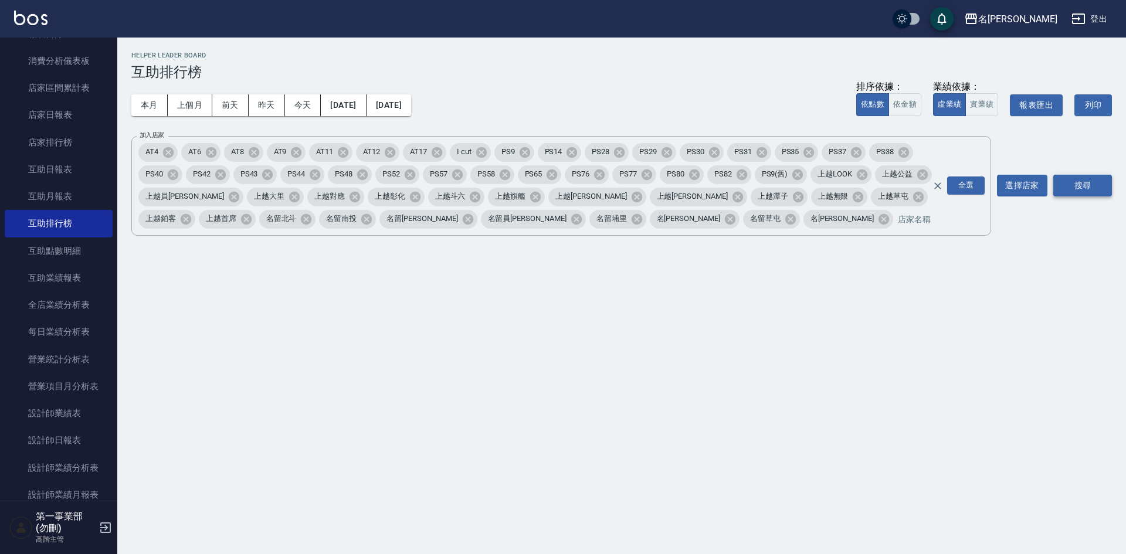
click at [1074, 188] on button "搜尋" at bounding box center [1082, 186] width 59 height 22
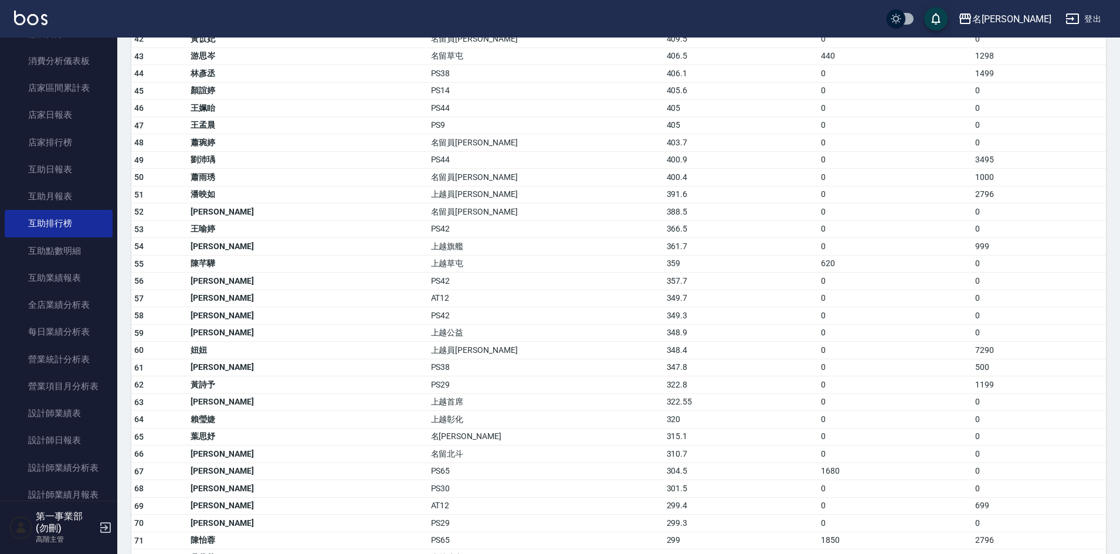
scroll to position [938, 0]
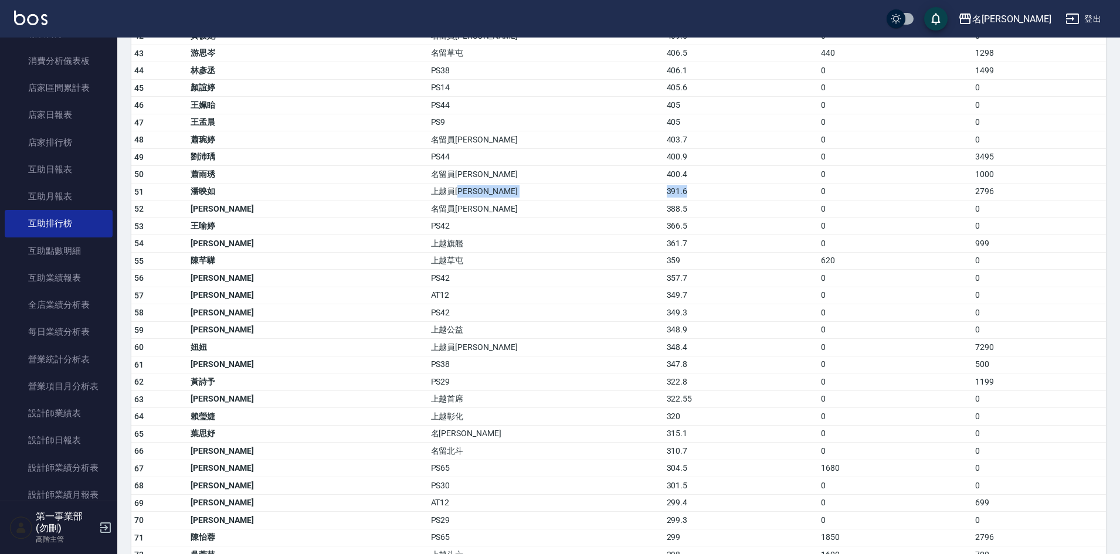
drag, startPoint x: 590, startPoint y: 196, endPoint x: 534, endPoint y: 189, distance: 56.1
click at [534, 189] on tr "51 潘映如 上越員林 391.6 0 2796" at bounding box center [618, 192] width 975 height 18
click at [551, 301] on td "AT12" at bounding box center [546, 296] width 236 height 18
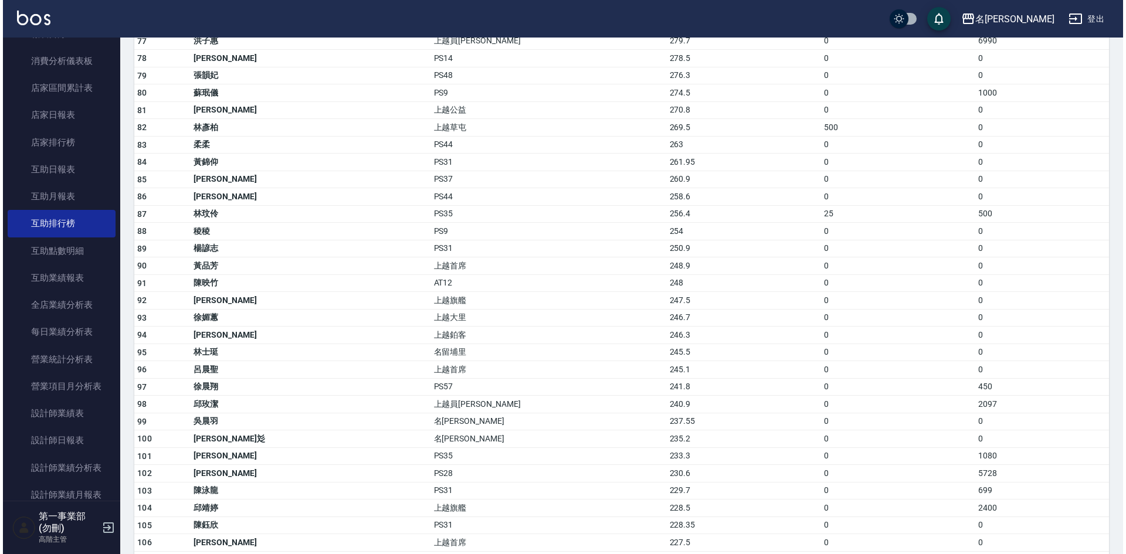
scroll to position [1583, 0]
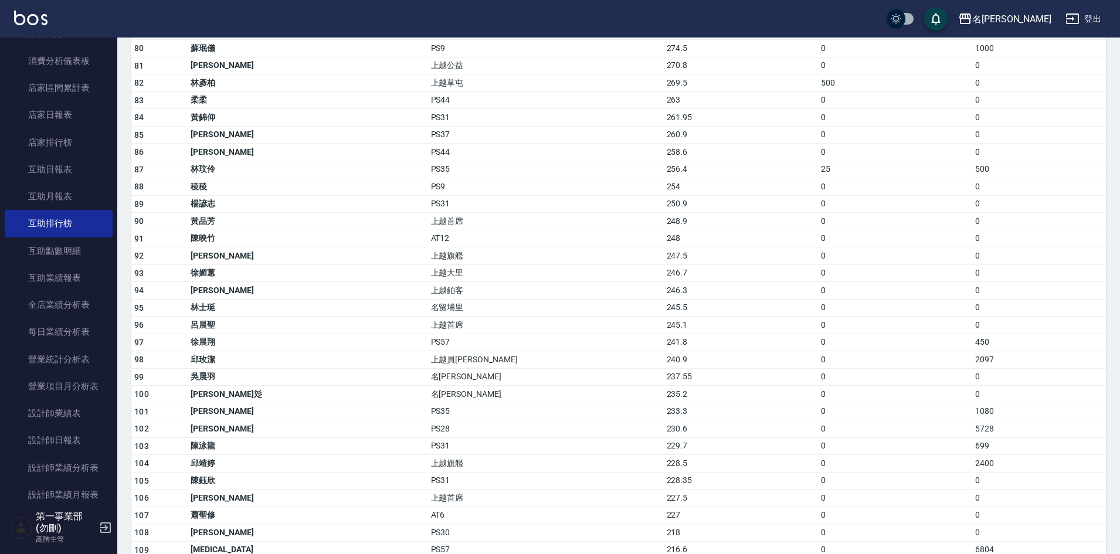
click at [1026, 23] on div "名[PERSON_NAME]" at bounding box center [1011, 19] width 79 height 15
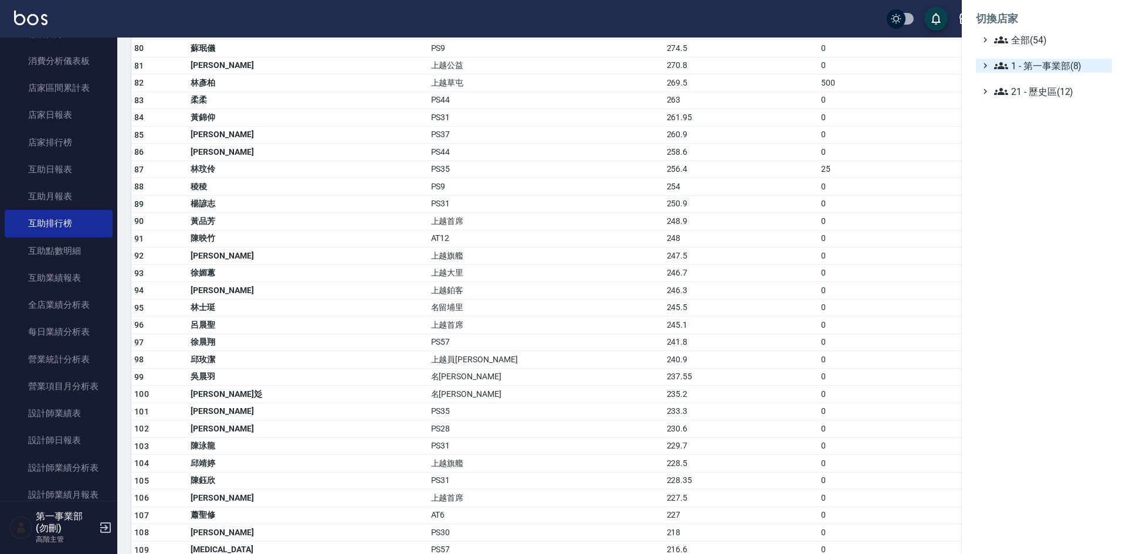
click at [1046, 63] on span "1 - 第一事業部(8)" at bounding box center [1050, 66] width 113 height 14
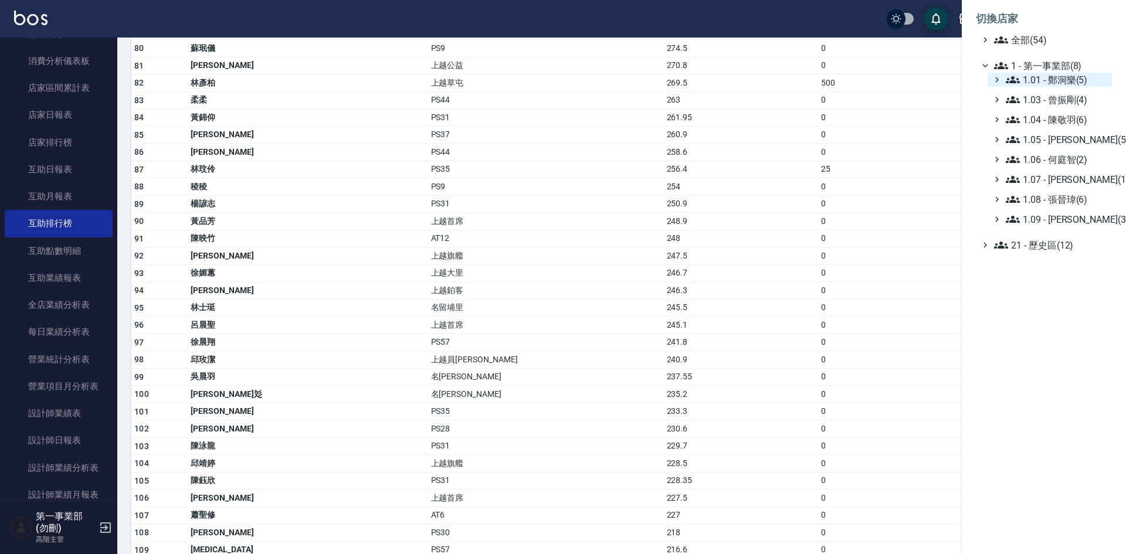
click at [1048, 75] on span "1.01 - 鄭洞樂(5)" at bounding box center [1056, 80] width 101 height 14
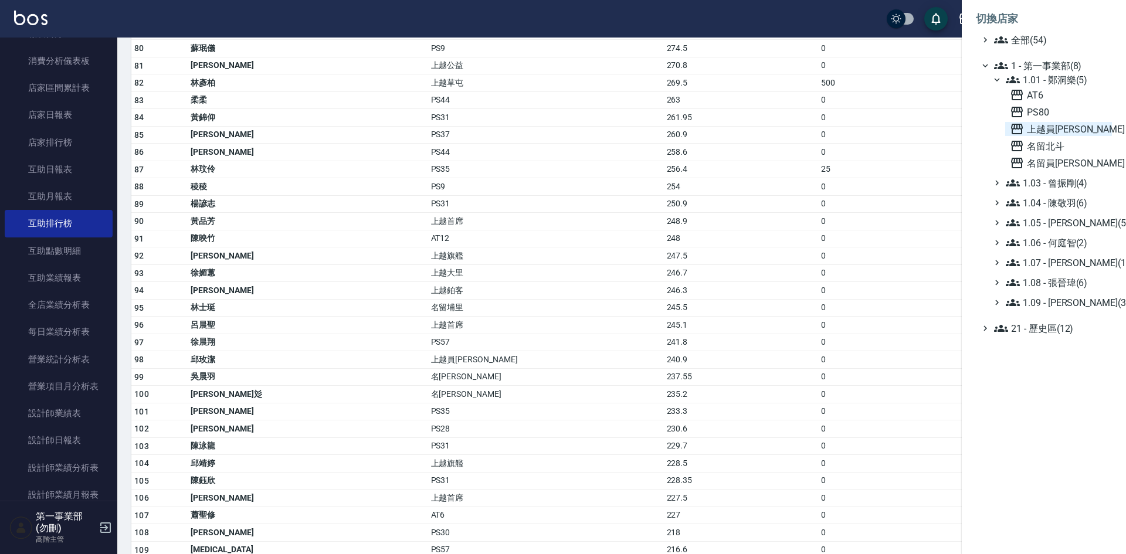
click at [1060, 128] on span "上越員[PERSON_NAME]" at bounding box center [1058, 129] width 97 height 14
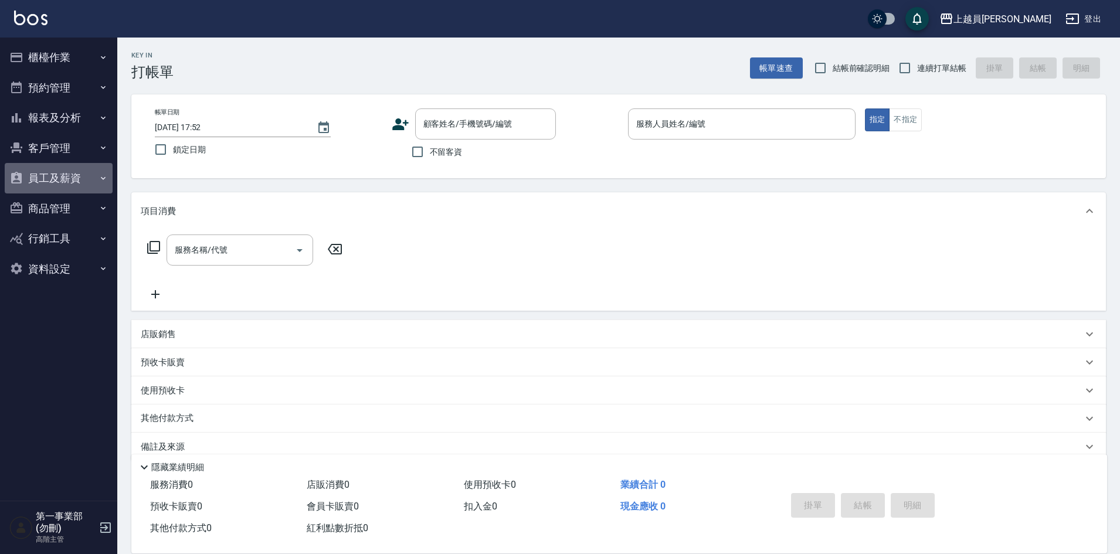
click at [59, 176] on button "員工及薪資" at bounding box center [59, 178] width 108 height 30
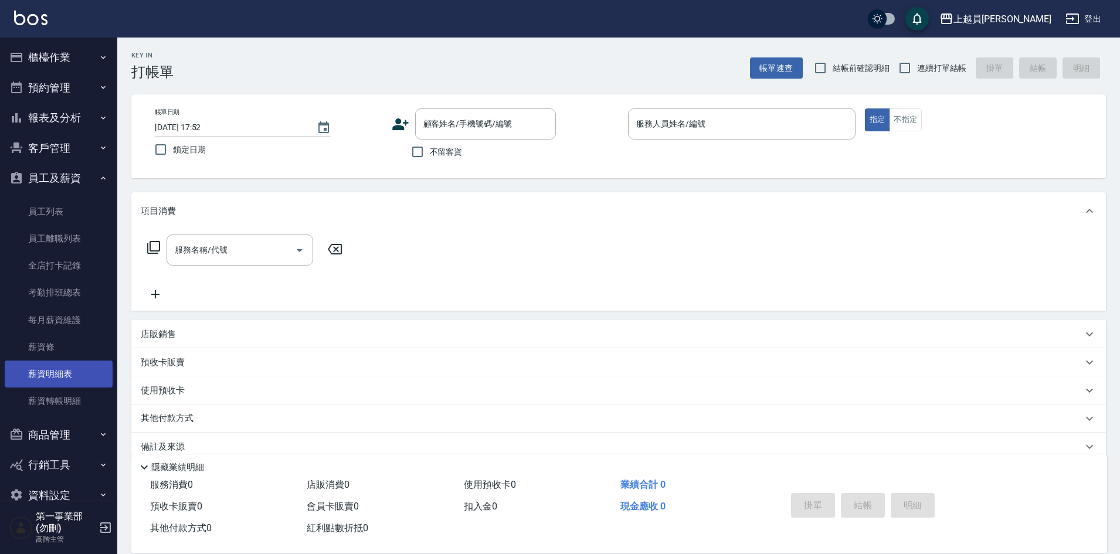
click at [63, 369] on link "薪資明細表" at bounding box center [59, 374] width 108 height 27
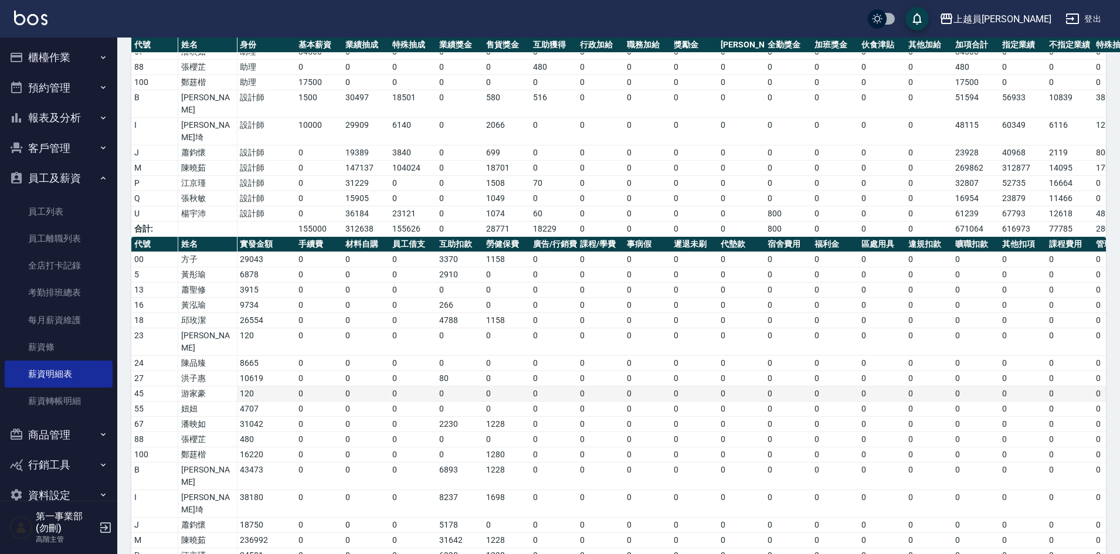
scroll to position [270, 0]
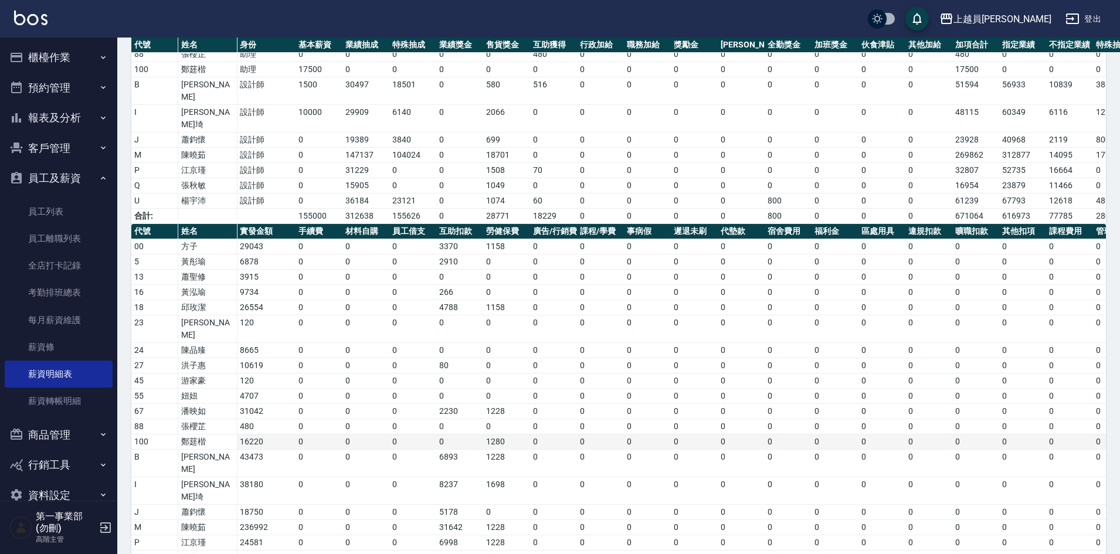
click at [554, 435] on td "0" at bounding box center [553, 442] width 47 height 15
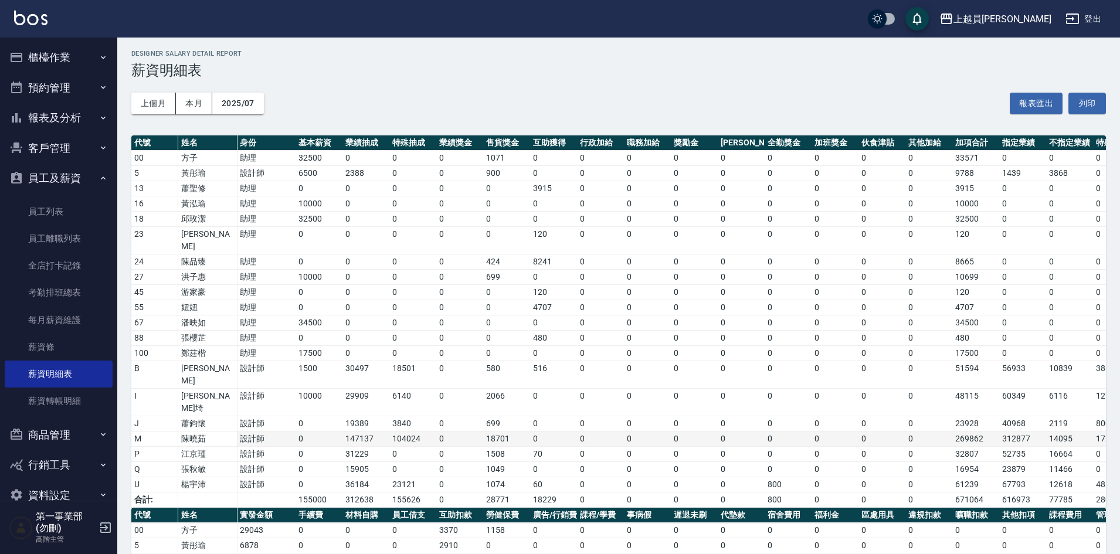
scroll to position [0, 0]
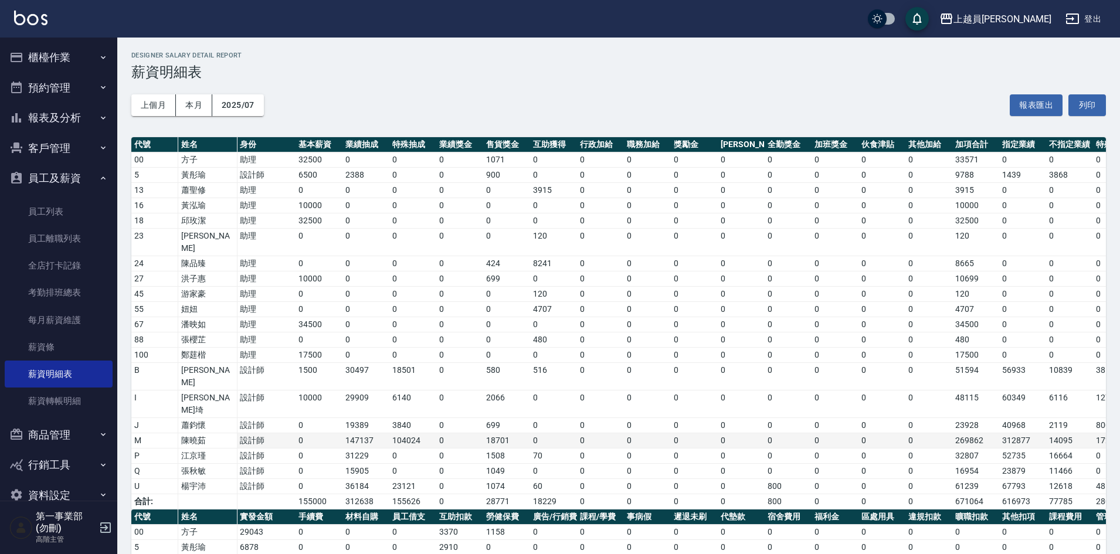
click at [440, 433] on td "0" at bounding box center [459, 440] width 47 height 15
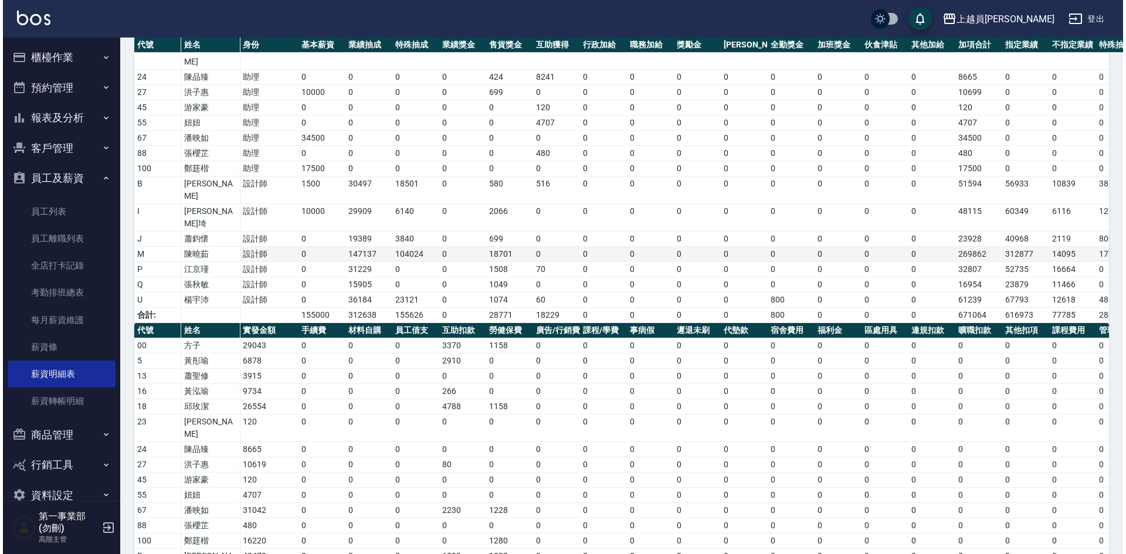
scroll to position [176, 0]
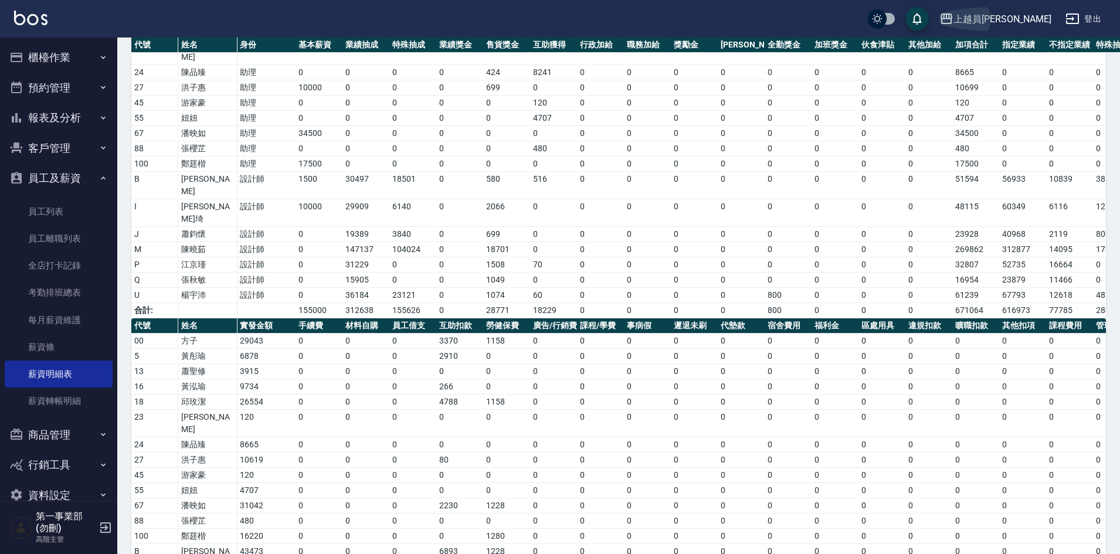
click at [1032, 25] on div "上越員[PERSON_NAME]" at bounding box center [1002, 19] width 98 height 15
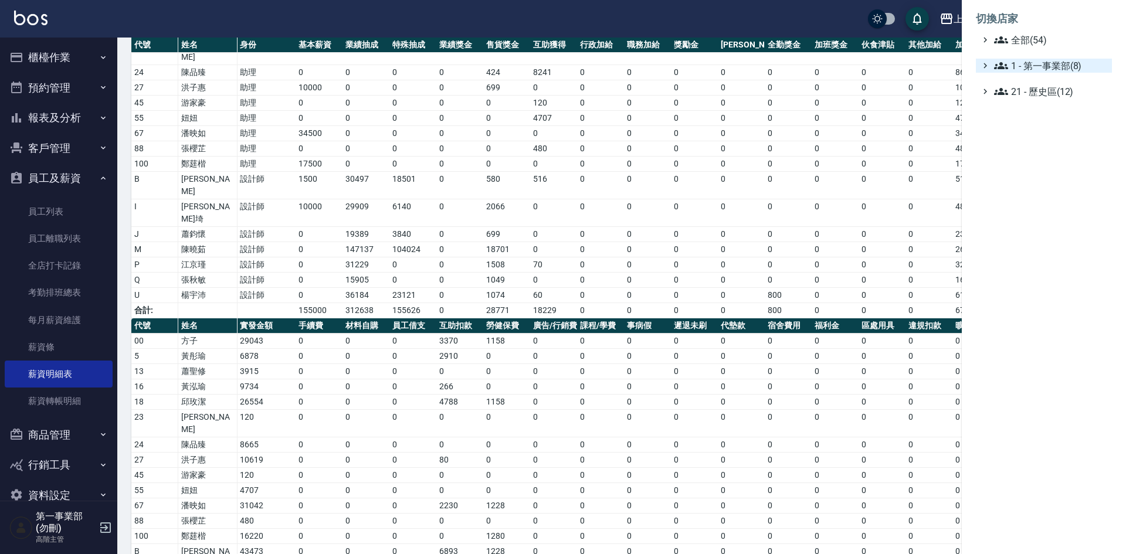
click at [1048, 66] on span "1 - 第一事業部(8)" at bounding box center [1050, 66] width 113 height 14
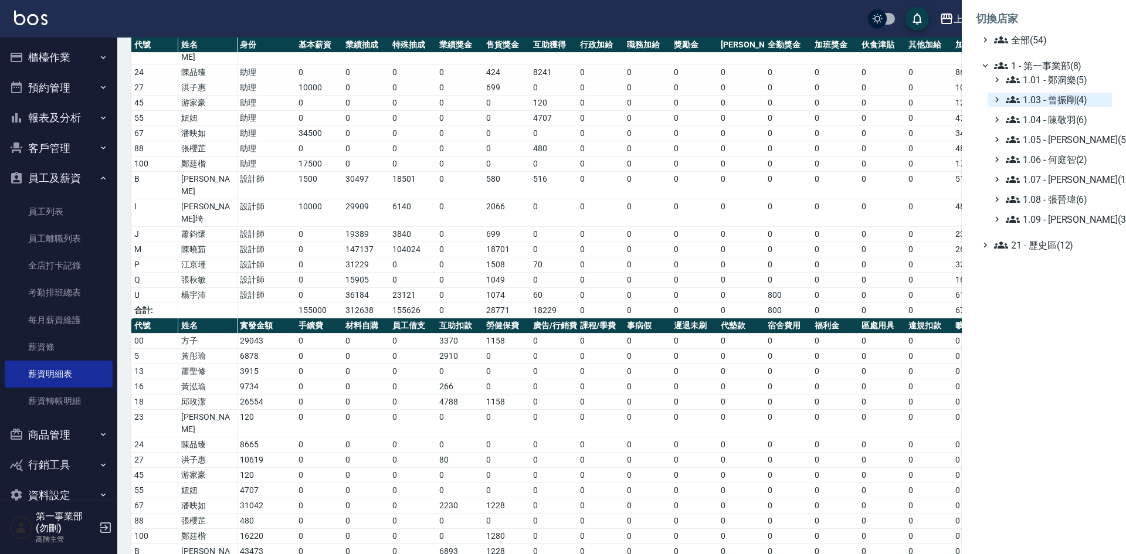
click at [1070, 101] on span "1.03 - 曾振剛(4)" at bounding box center [1056, 100] width 101 height 14
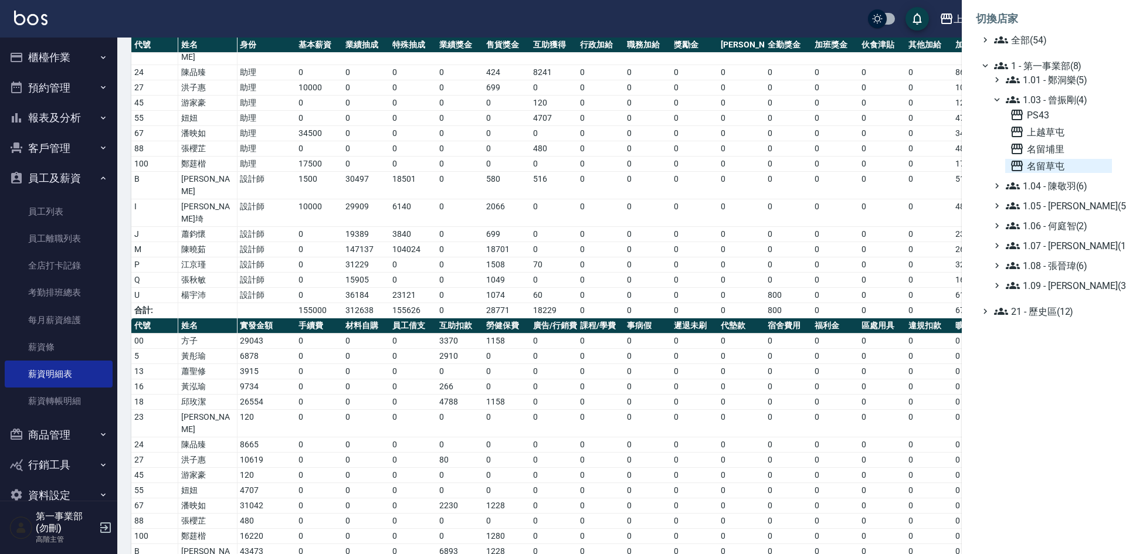
click at [1059, 167] on span "名留草屯" at bounding box center [1058, 166] width 97 height 14
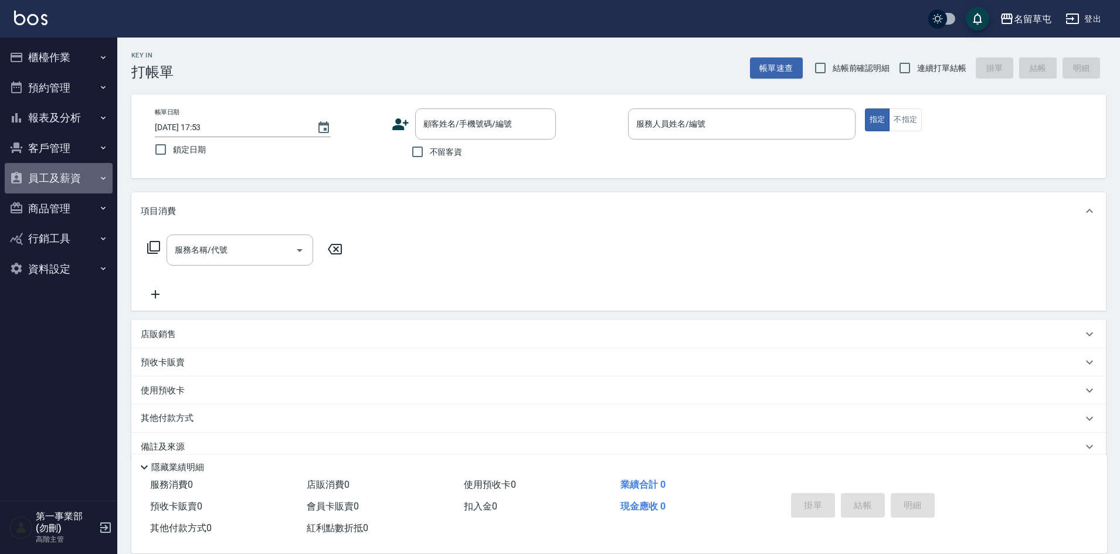
click at [57, 180] on button "員工及薪資" at bounding box center [59, 178] width 108 height 30
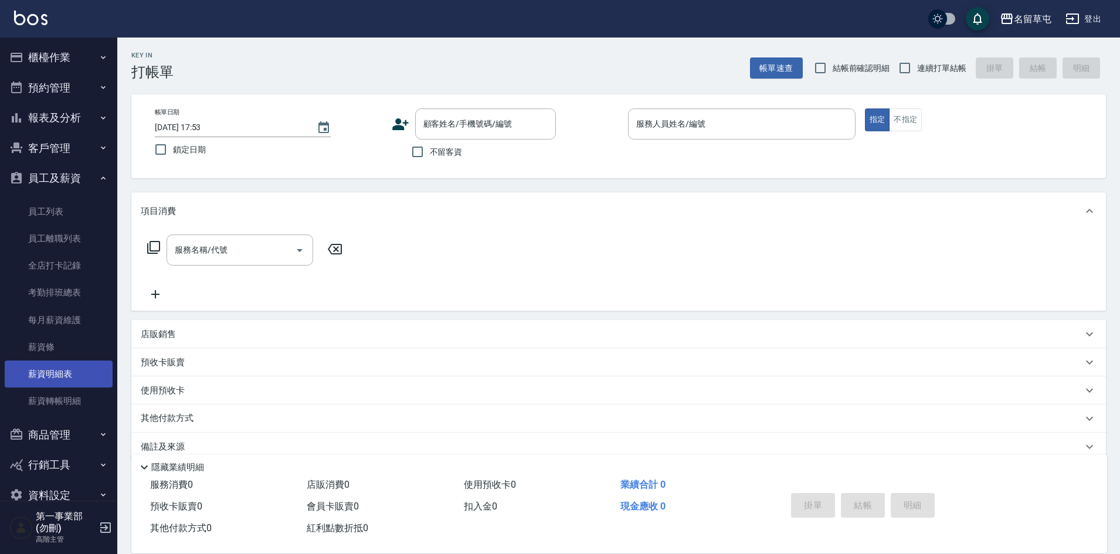
click at [67, 376] on link "薪資明細表" at bounding box center [59, 374] width 108 height 27
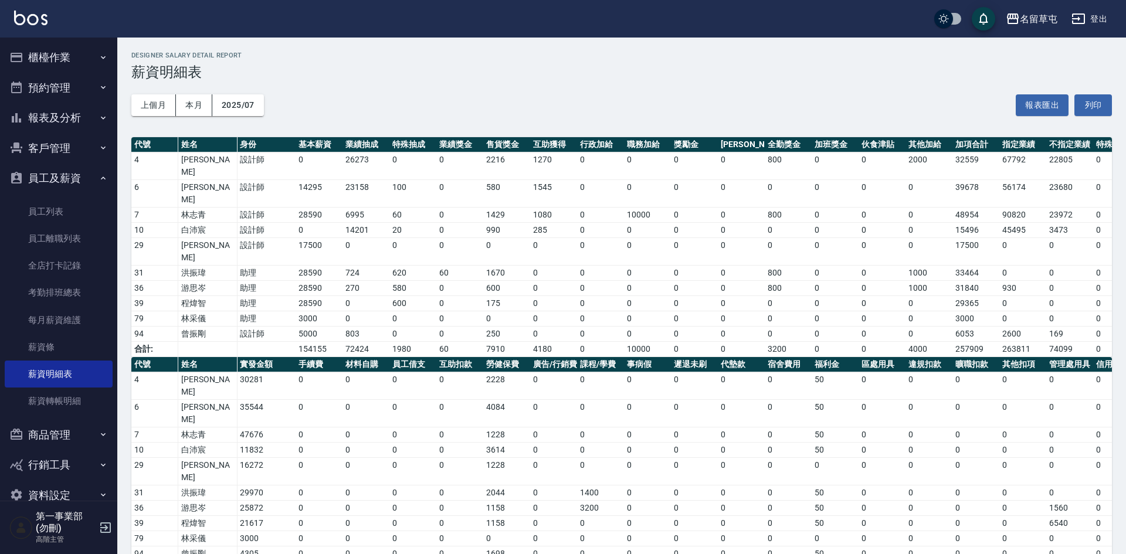
click at [531, 357] on th "廣告/行銷費" at bounding box center [553, 364] width 47 height 15
click at [62, 120] on button "報表及分析" at bounding box center [59, 118] width 108 height 30
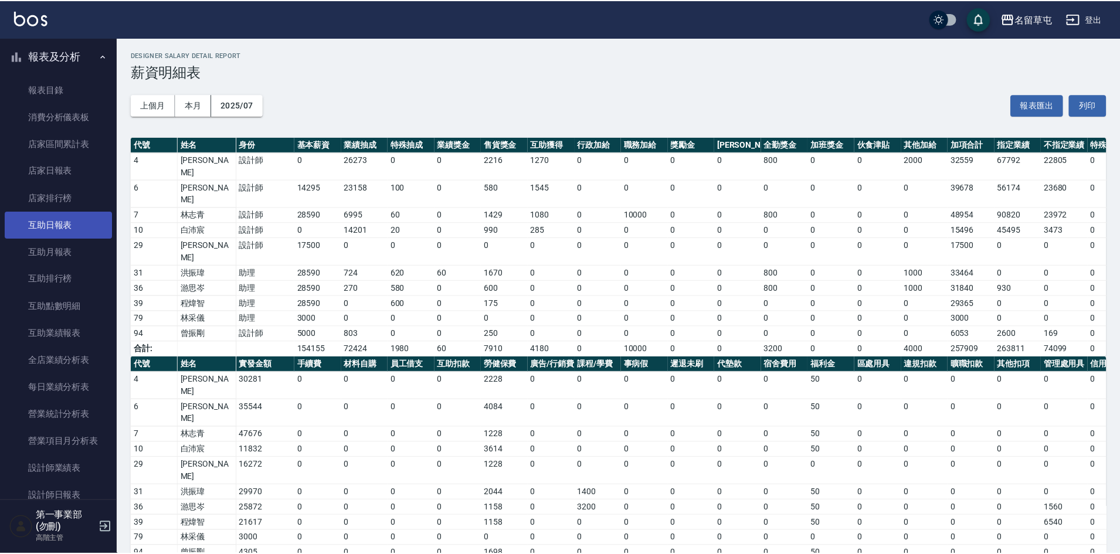
scroll to position [59, 0]
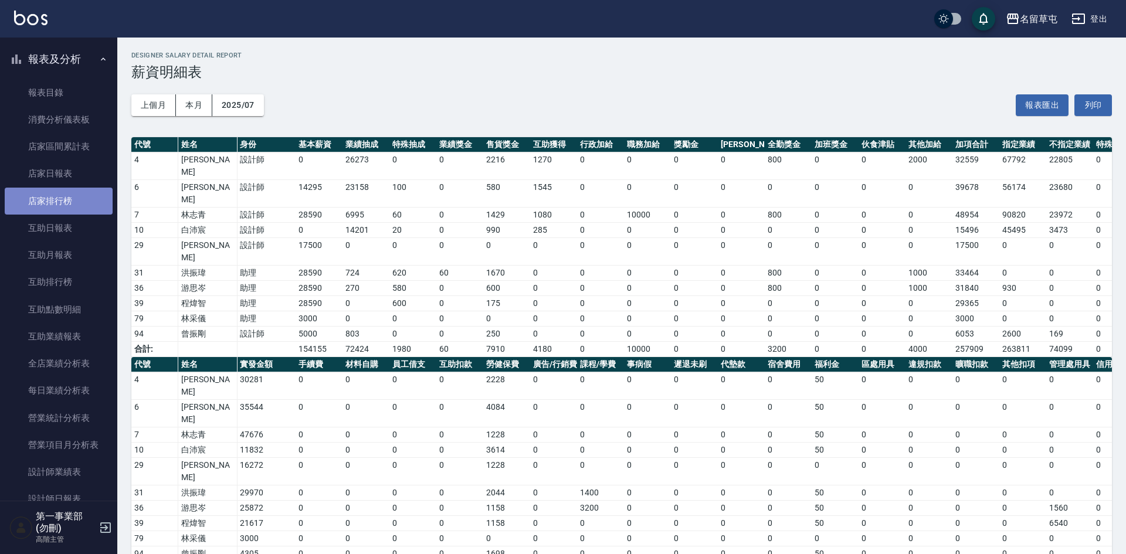
click at [65, 205] on link "店家排行榜" at bounding box center [59, 201] width 108 height 27
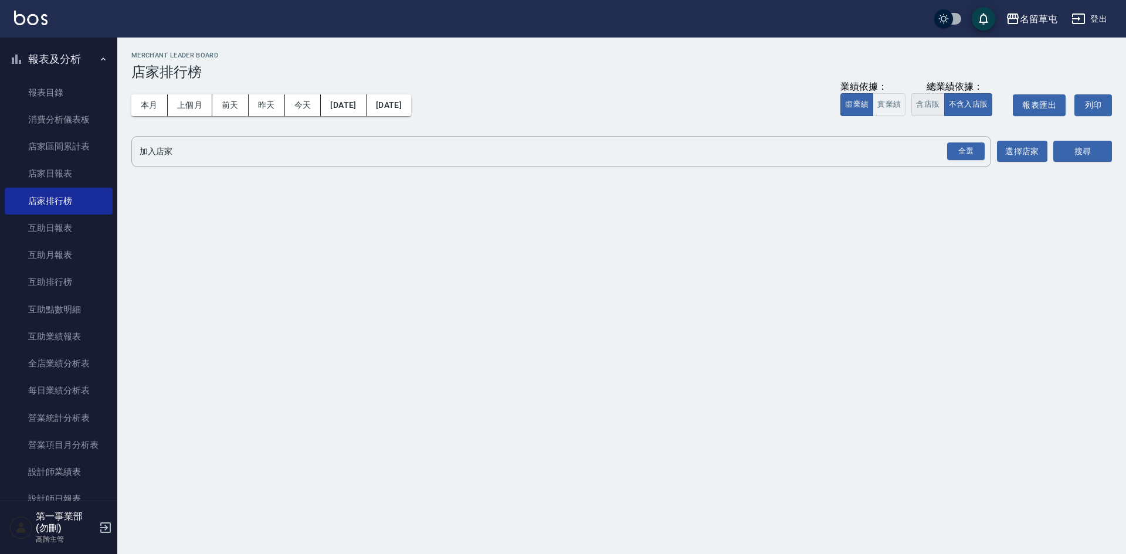
click at [922, 103] on button "含店販" at bounding box center [927, 104] width 33 height 23
drag, startPoint x: 964, startPoint y: 150, endPoint x: 974, endPoint y: 150, distance: 10.0
click at [964, 150] on div "全選" at bounding box center [966, 151] width 38 height 18
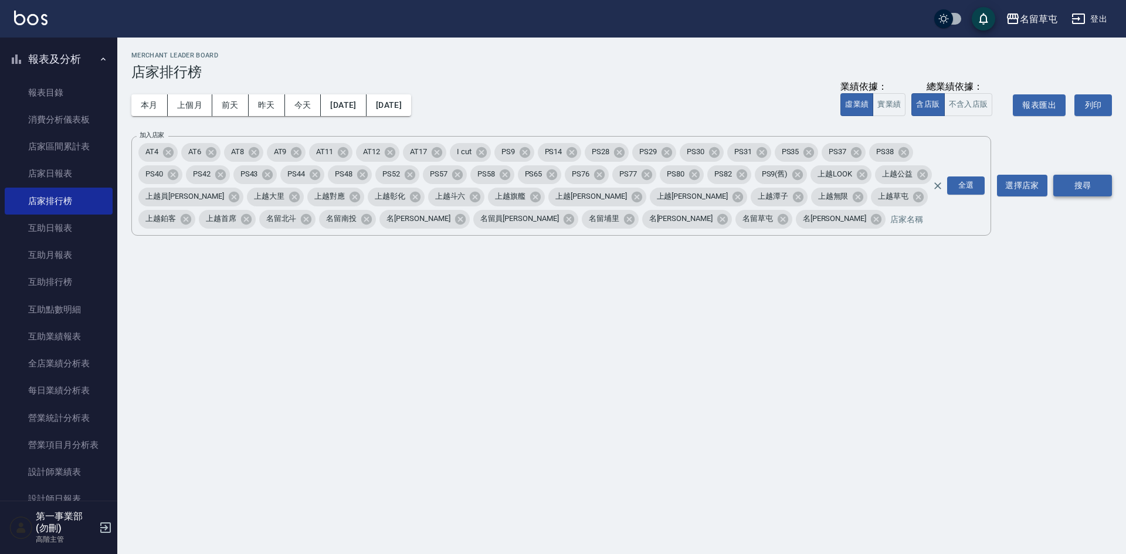
click at [1070, 176] on button "搜尋" at bounding box center [1082, 186] width 59 height 22
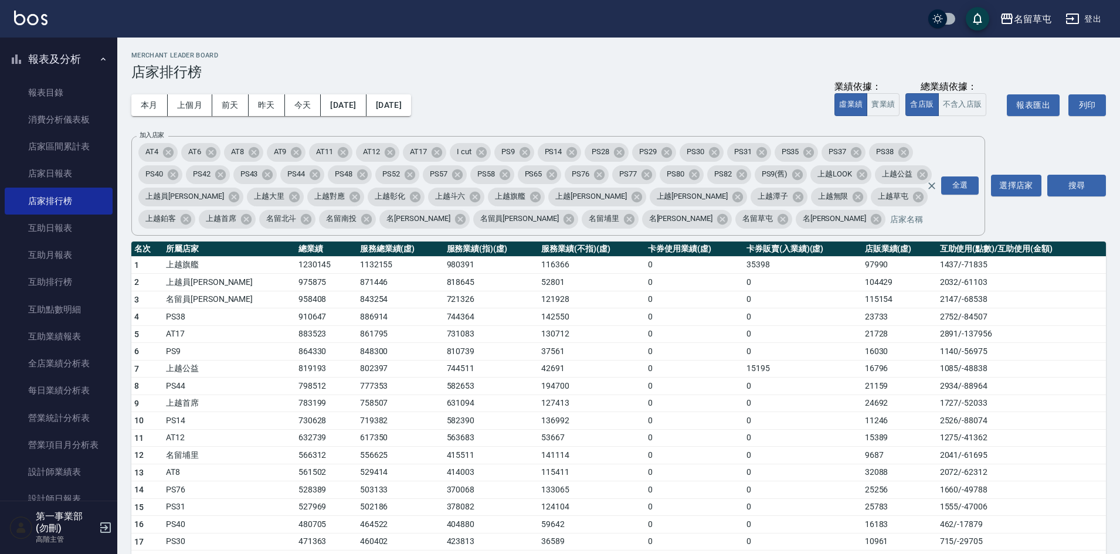
click at [299, 368] on td "819193" at bounding box center [327, 369] width 62 height 18
click at [570, 77] on h3 "店家排行榜" at bounding box center [618, 72] width 975 height 16
